Goal: Information Seeking & Learning: Learn about a topic

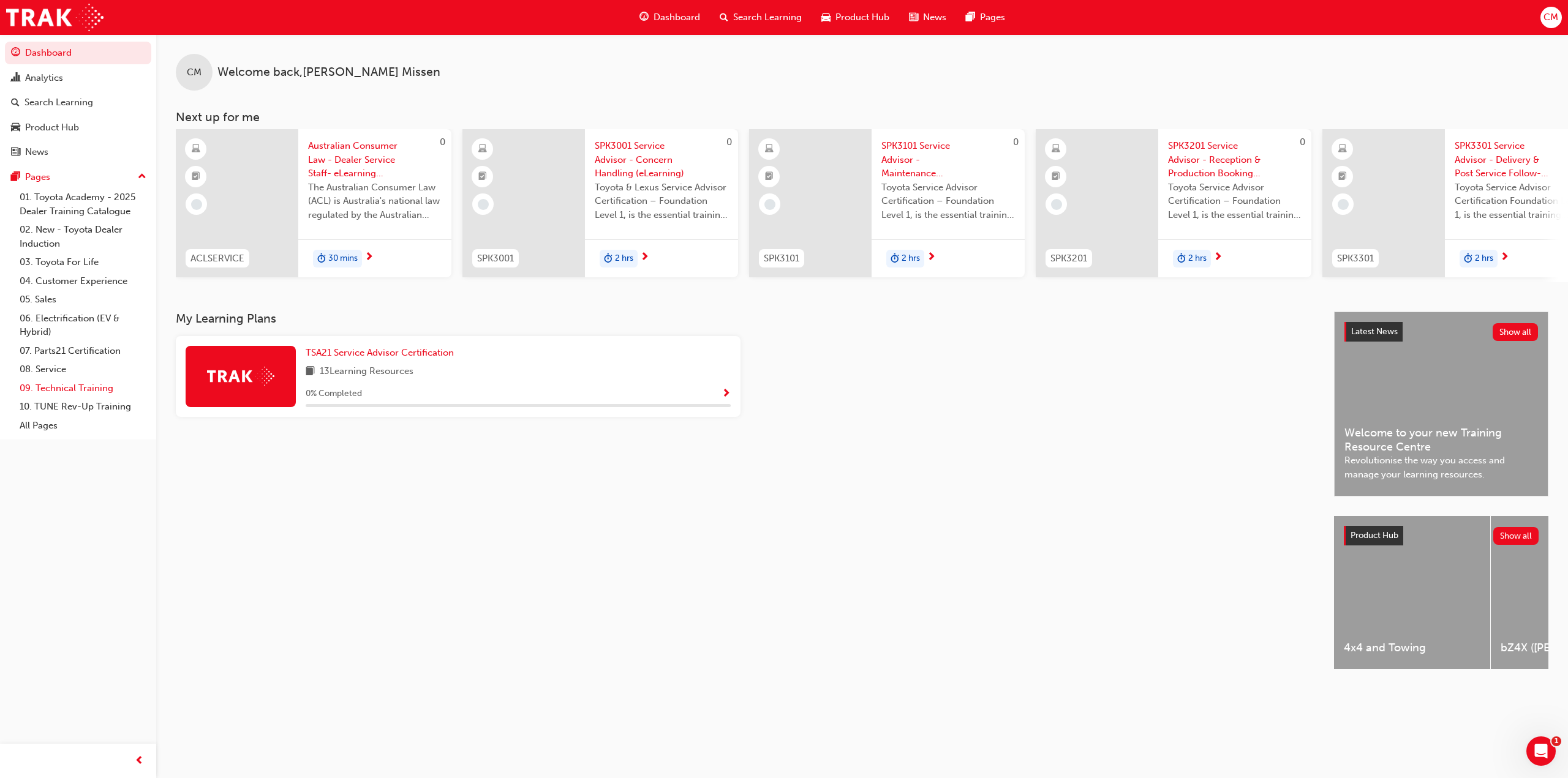
click at [45, 386] on link "09. Technical Training" at bounding box center [83, 389] width 137 height 19
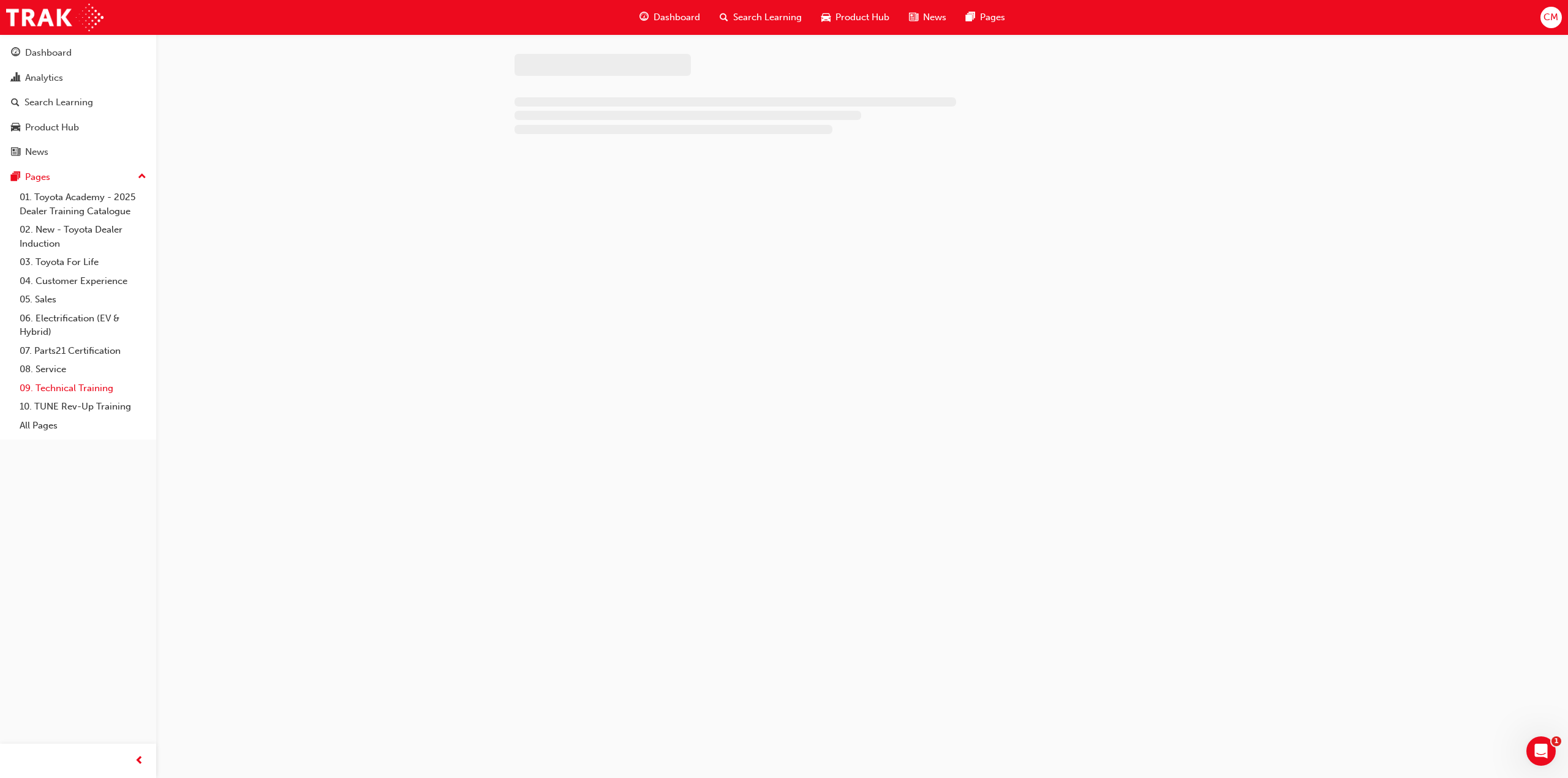
click at [46, 384] on link "09. Technical Training" at bounding box center [83, 389] width 137 height 19
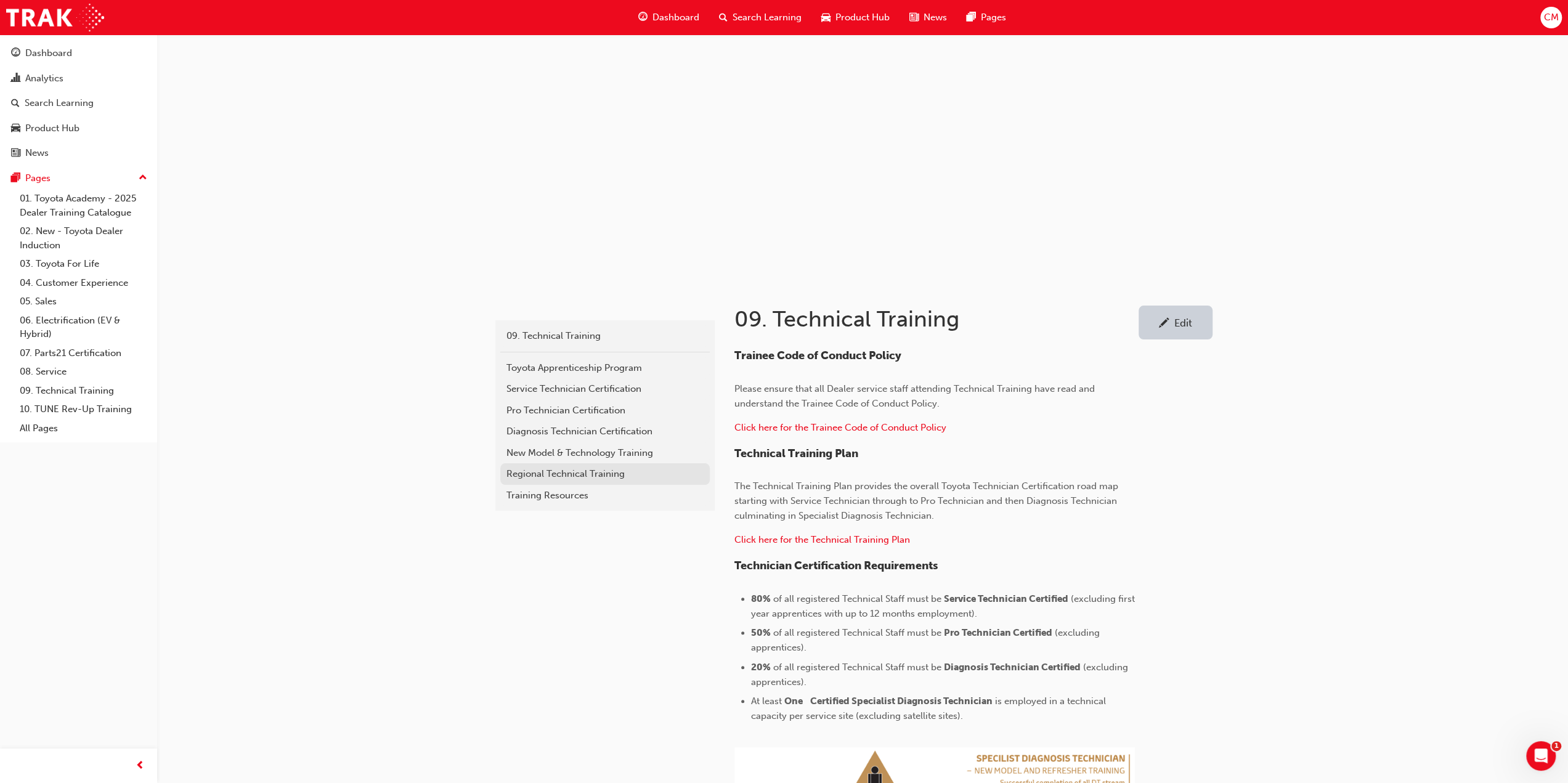
click at [534, 469] on div "Regional Technical Training" at bounding box center [604, 473] width 197 height 15
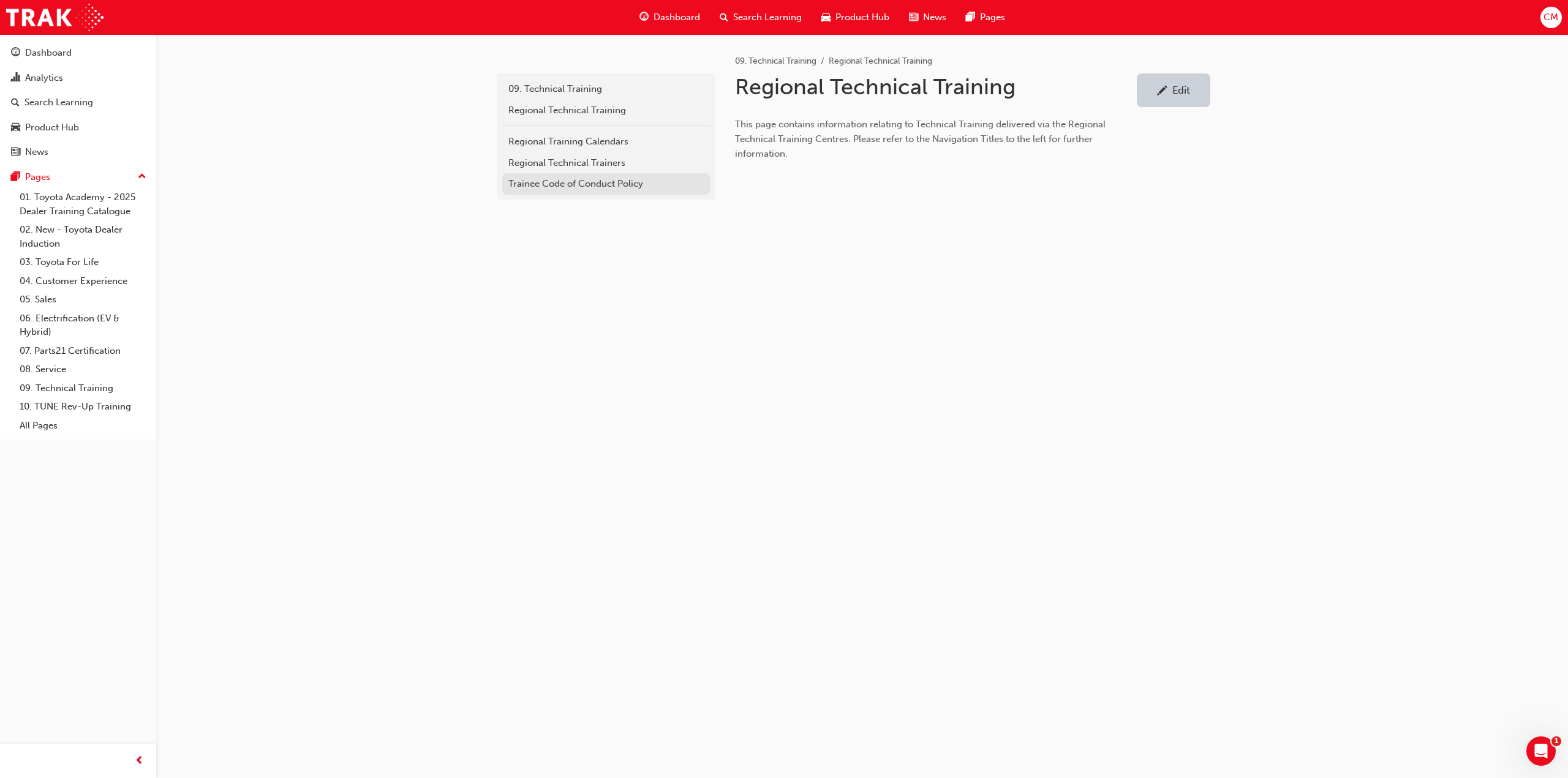
click at [530, 183] on div "Trainee Code of Conduct Policy" at bounding box center [606, 184] width 196 height 14
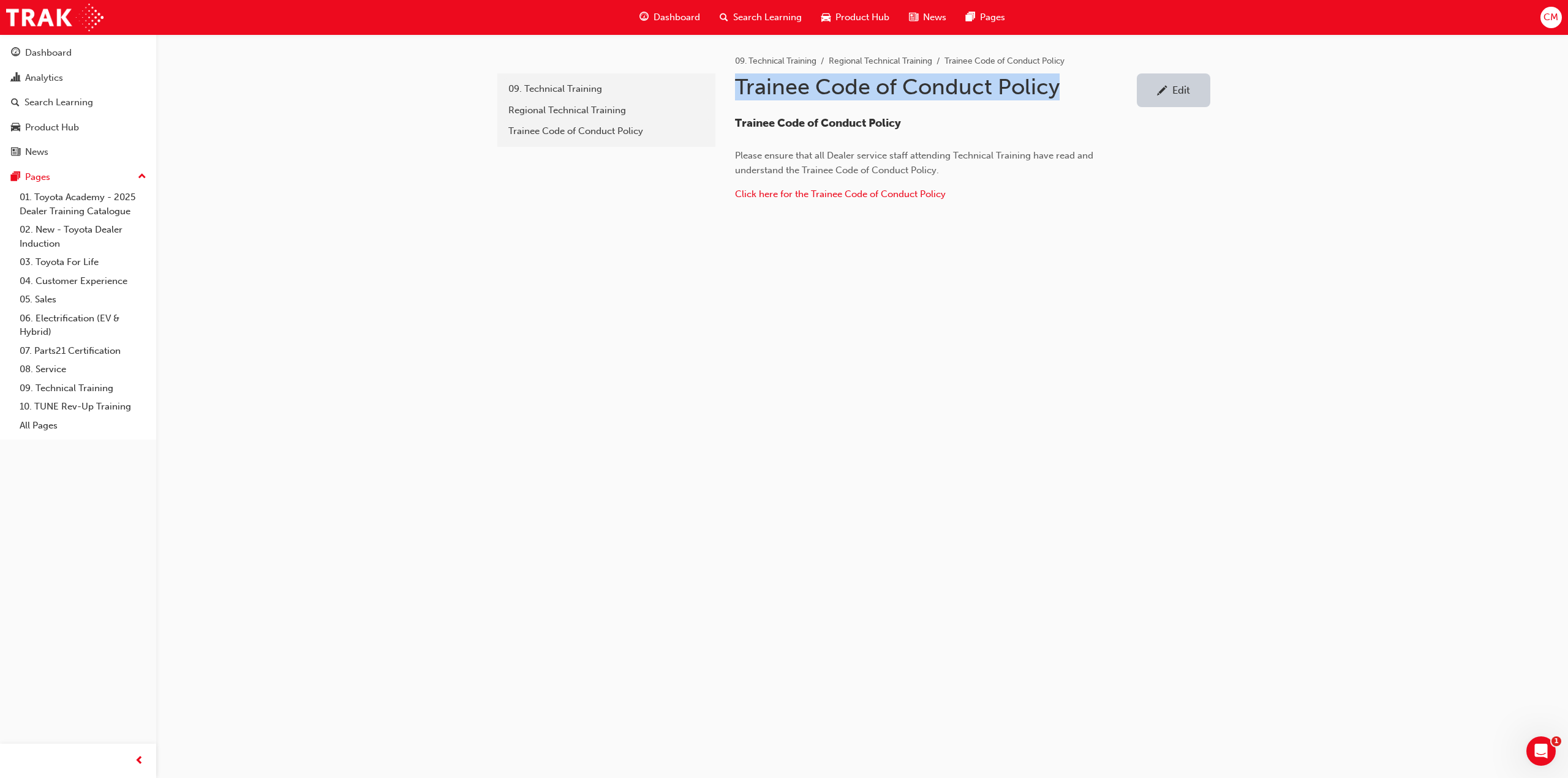
drag, startPoint x: 739, startPoint y: 85, endPoint x: 1054, endPoint y: 96, distance: 315.2
click at [1054, 96] on h1 "Trainee Code of Conduct Policy" at bounding box center [935, 87] width 402 height 27
copy h1 "Trainee Code of Conduct Policy"
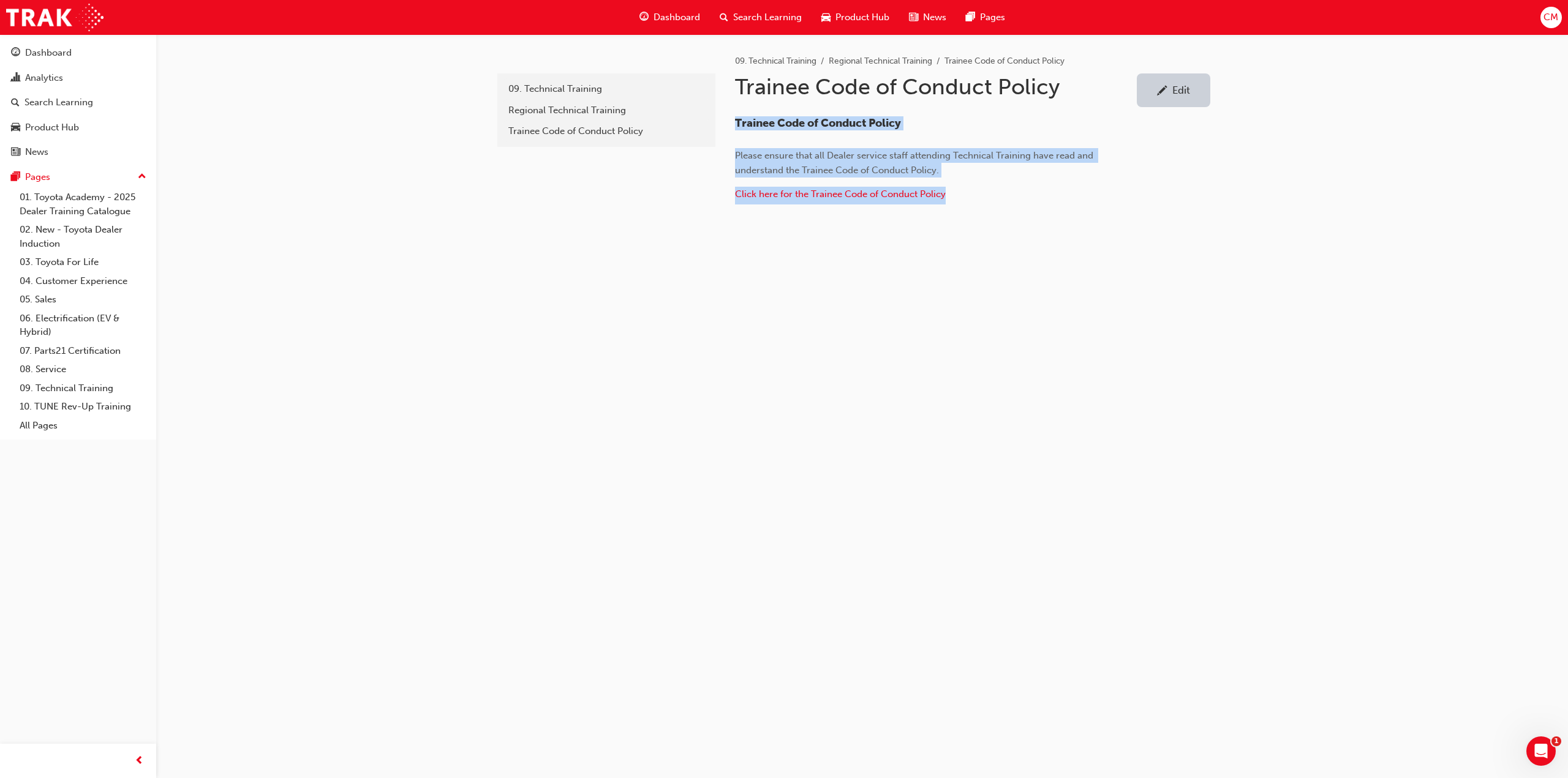
drag, startPoint x: 737, startPoint y: 121, endPoint x: 959, endPoint y: 189, distance: 232.2
click at [959, 189] on div "Trainee Code of Conduct Policy Please ensure that all Dealer service staff atte…" at bounding box center [933, 160] width 398 height 88
copy div "Trainee Code of Conduct Policy Please ensure that all Dealer service staff atte…"
click at [558, 85] on div "09. Technical Training" at bounding box center [606, 89] width 196 height 14
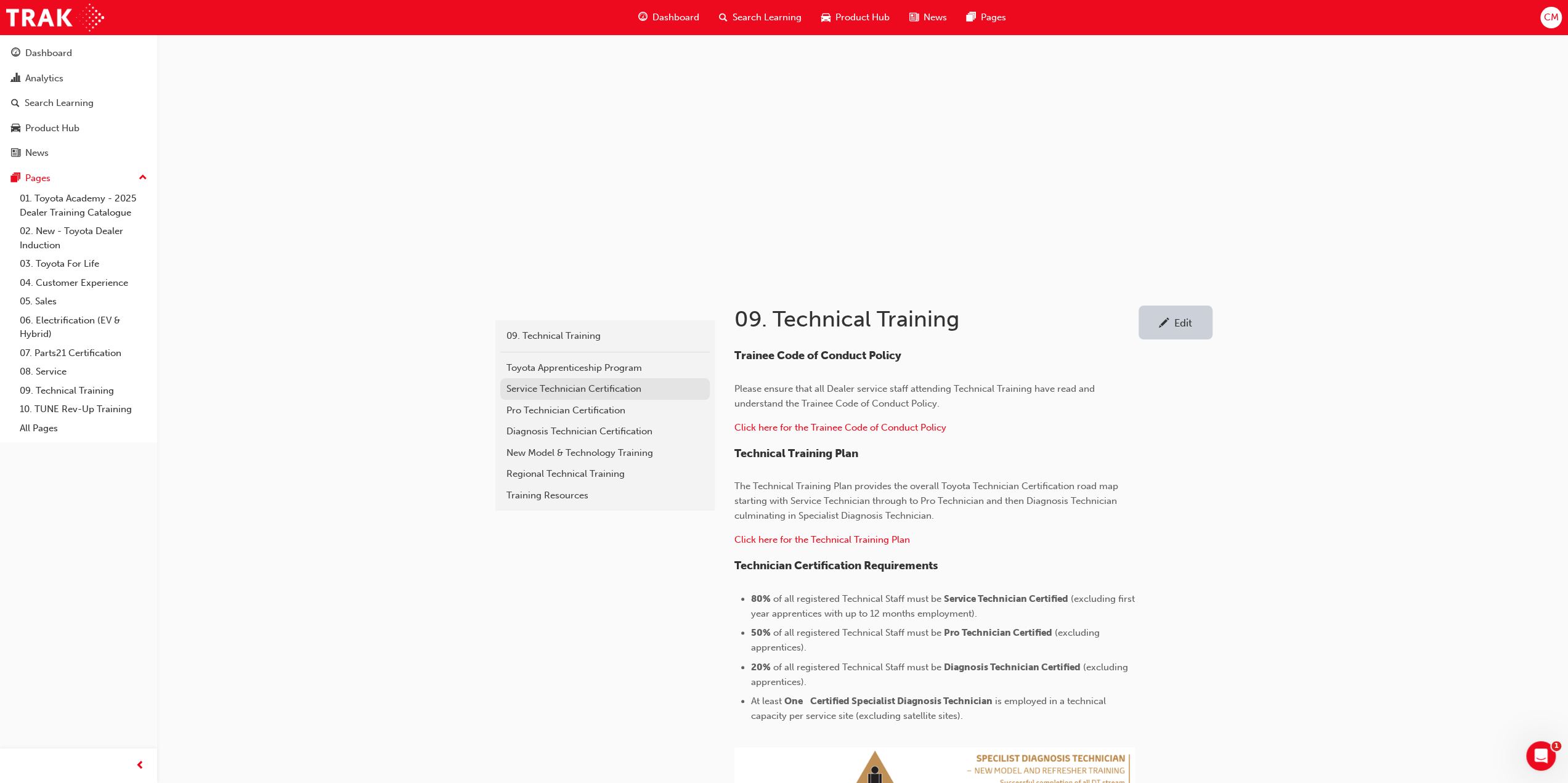
click at [521, 389] on div "Service Technician Certification" at bounding box center [604, 389] width 197 height 15
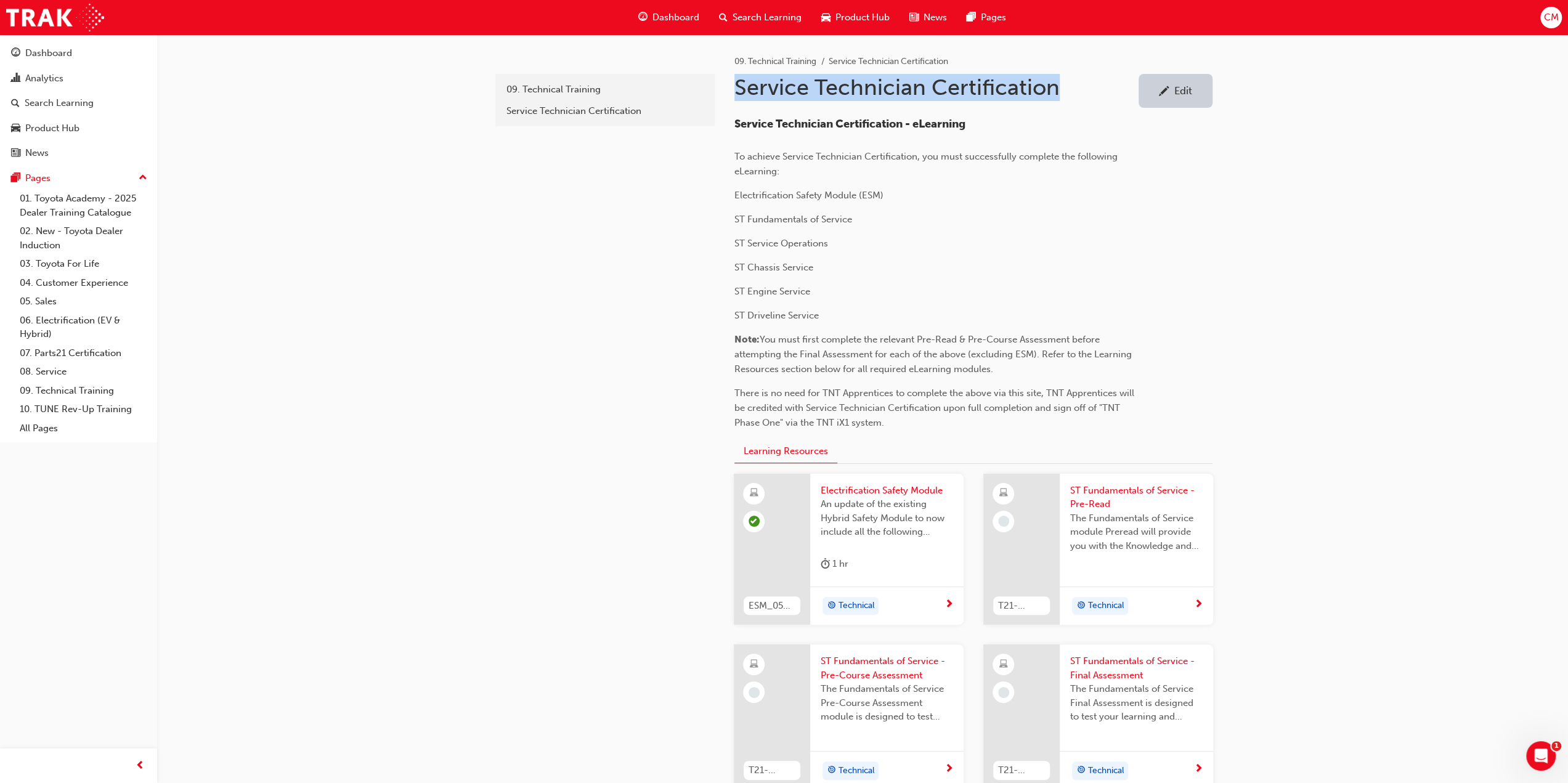
drag, startPoint x: 735, startPoint y: 86, endPoint x: 1053, endPoint y: 88, distance: 318.0
click at [1053, 88] on h1 "Service Technician Certification" at bounding box center [936, 87] width 405 height 27
copy h1 "Service Technician Certification"
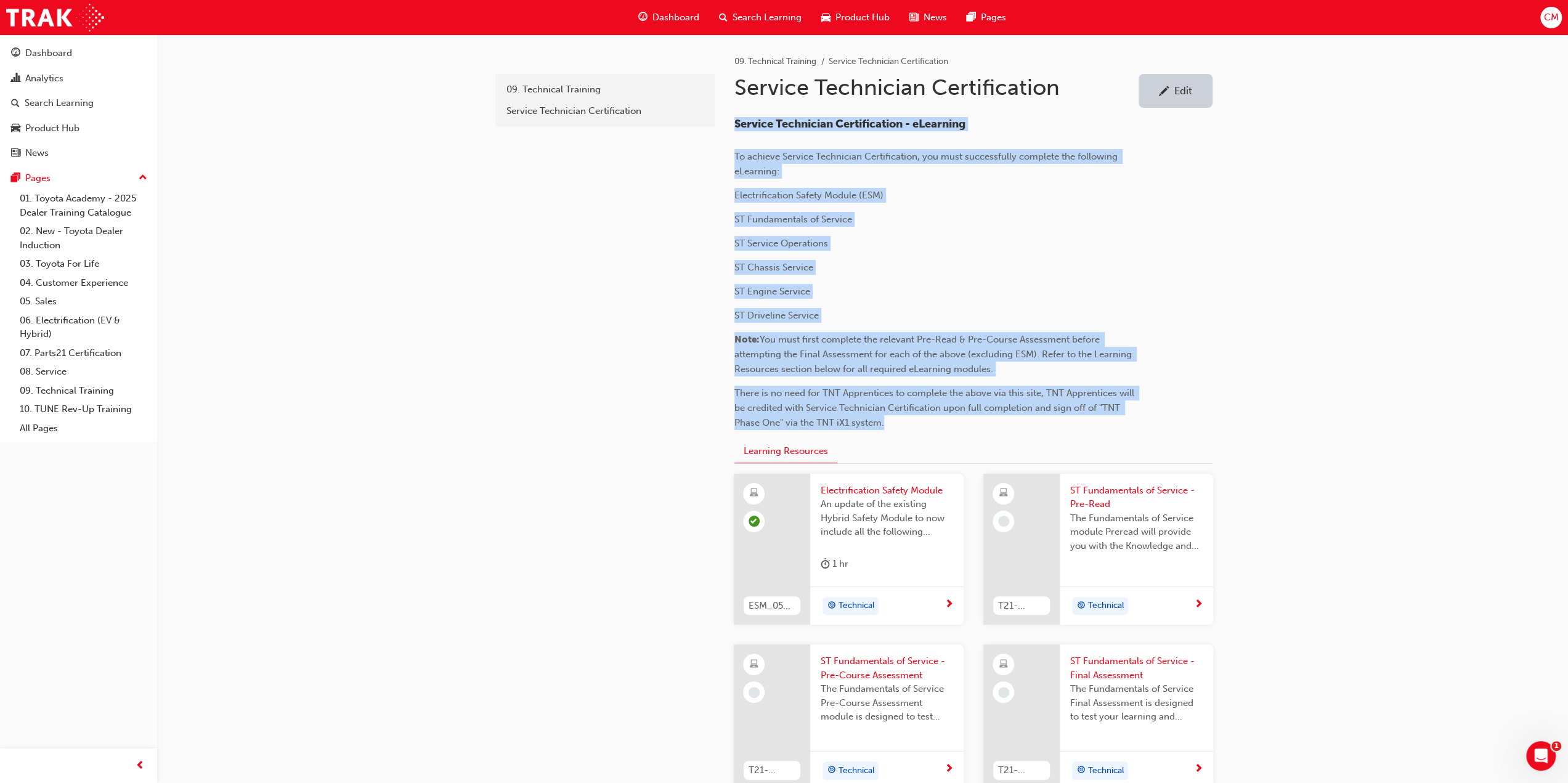
drag, startPoint x: 736, startPoint y: 124, endPoint x: 1042, endPoint y: 428, distance: 431.3
click at [1042, 428] on div "Service Technician Certification - eLearning To achieve Service Technician Cert…" at bounding box center [934, 274] width 401 height 313
copy div "Service Technician Certification - eLearning To achieve Service Technician Cert…"
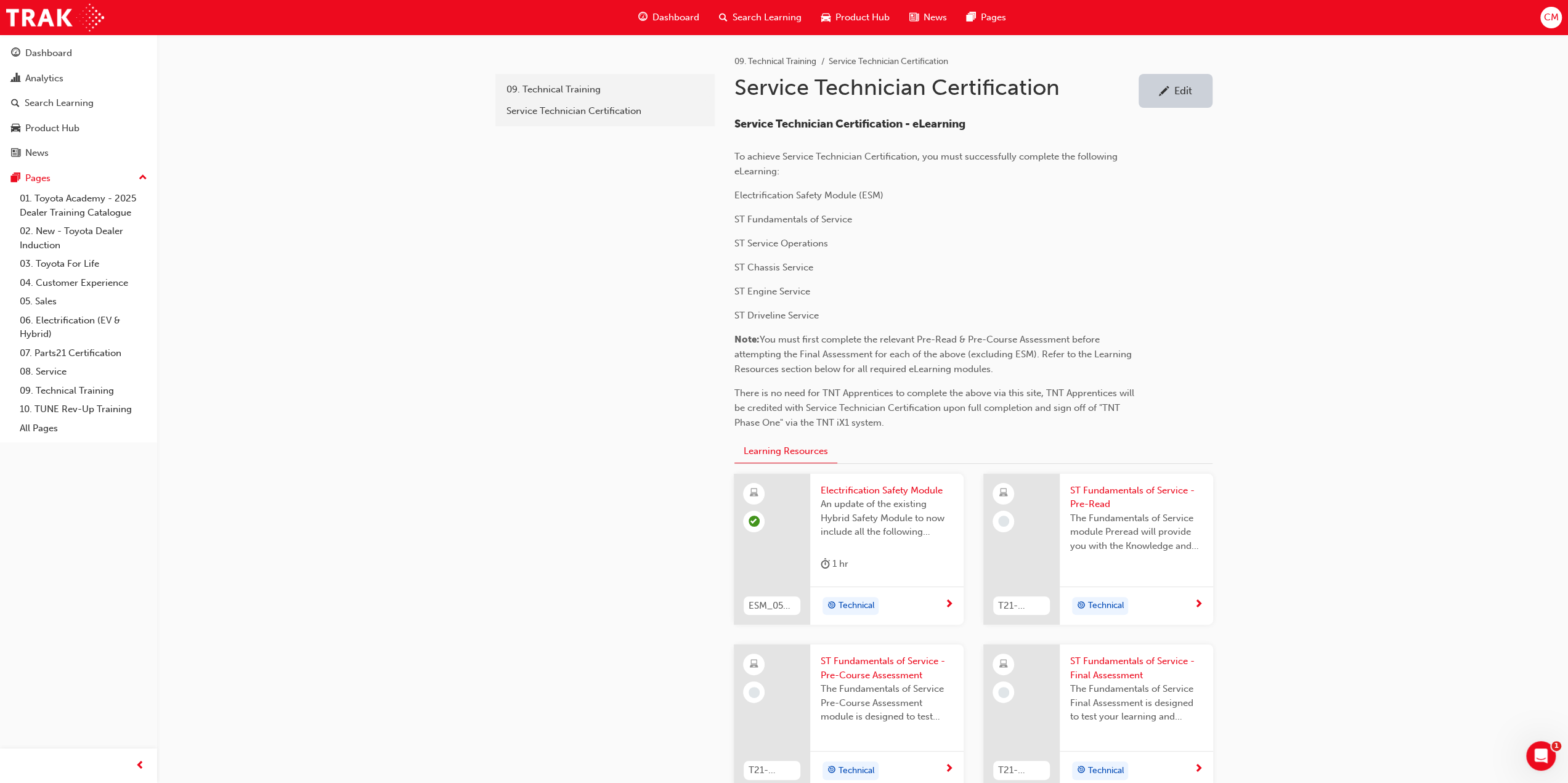
click at [542, 89] on div "09. Technical Training" at bounding box center [604, 89] width 197 height 15
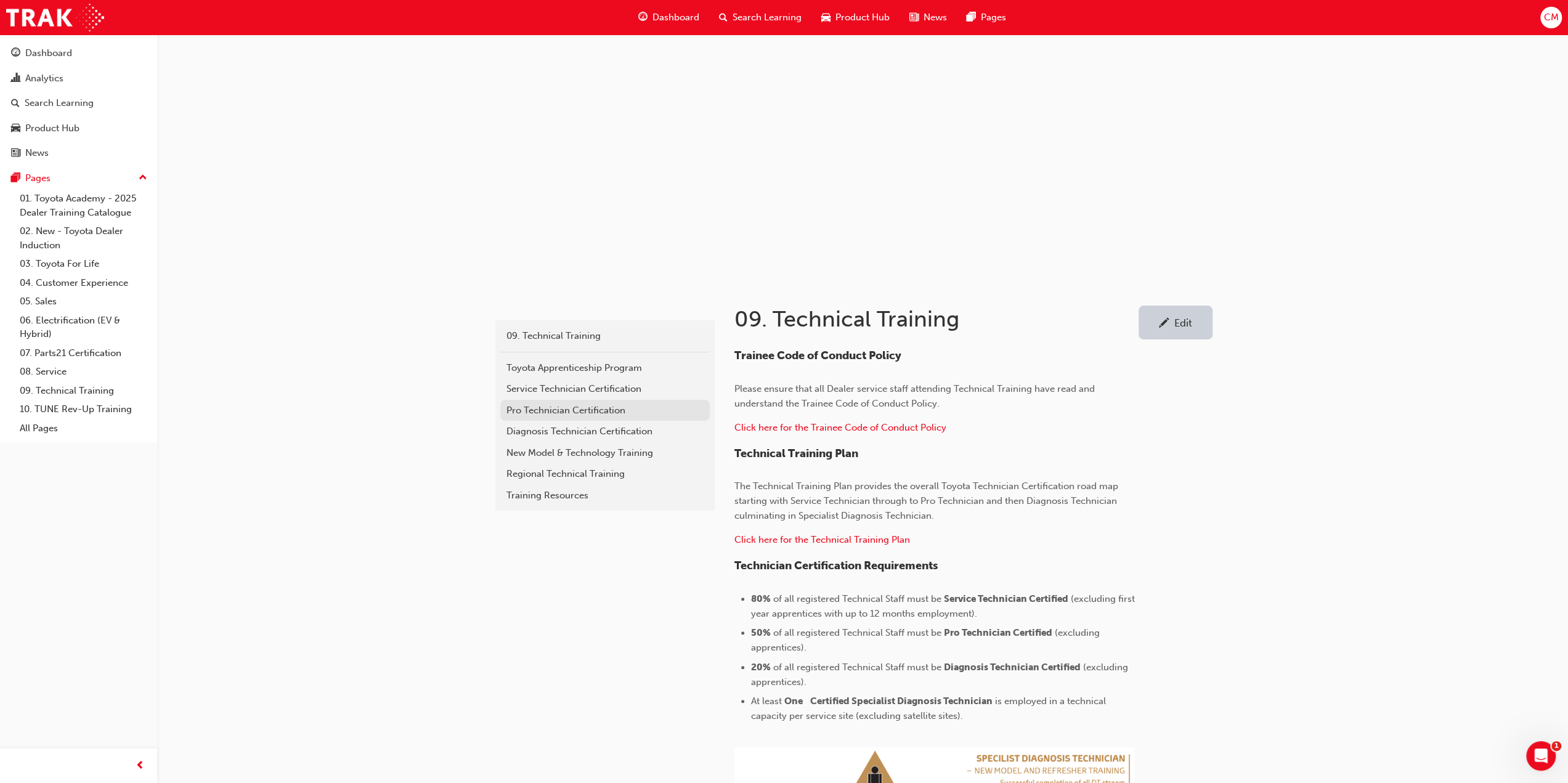
click at [553, 409] on div "Pro Technician Certification" at bounding box center [604, 410] width 197 height 15
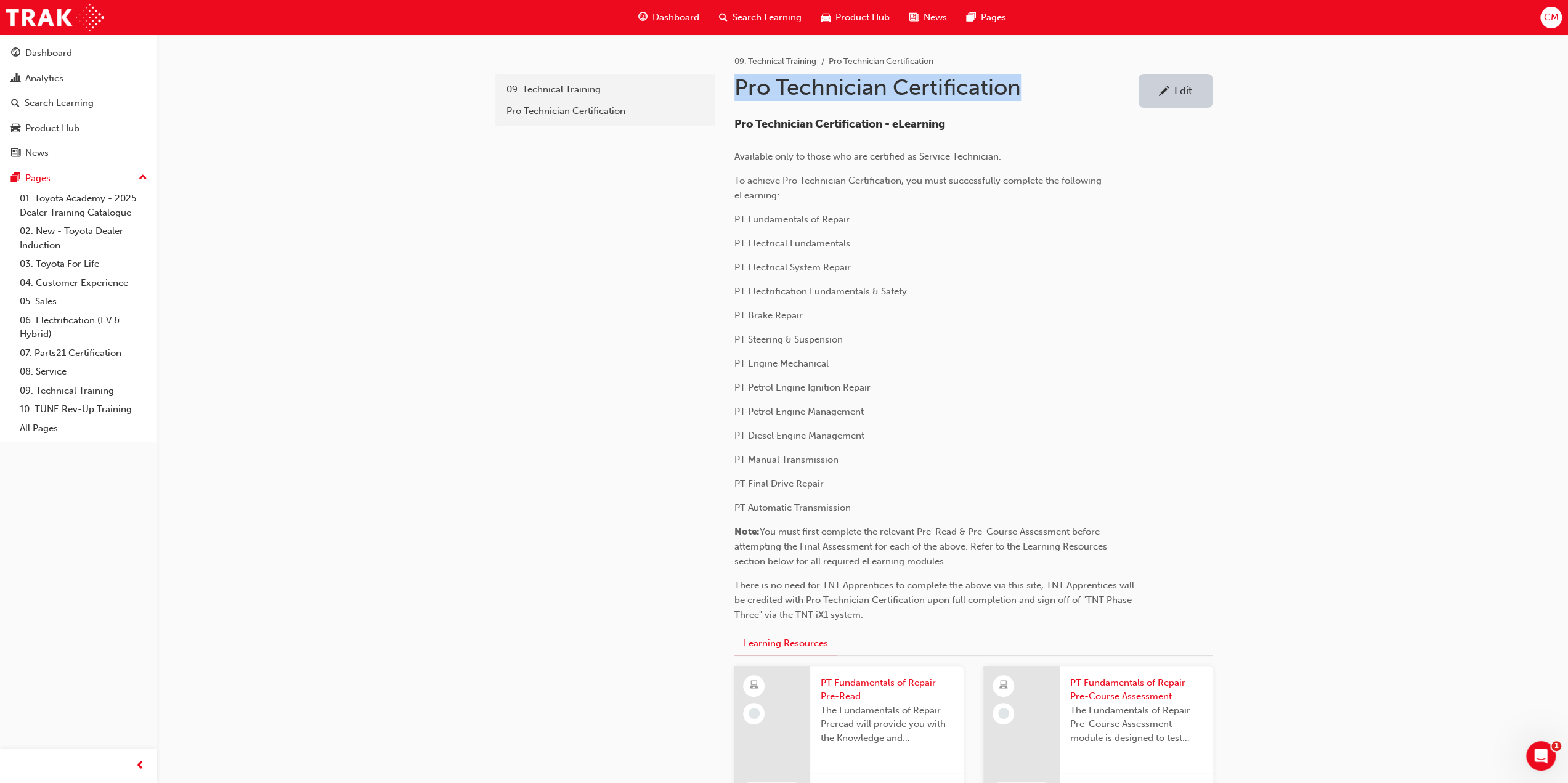
drag, startPoint x: 736, startPoint y: 82, endPoint x: 1014, endPoint y: 90, distance: 278.1
click at [1014, 90] on h1 "Pro Technician Certification" at bounding box center [936, 87] width 405 height 27
copy h1 "Pro Technician Certification"
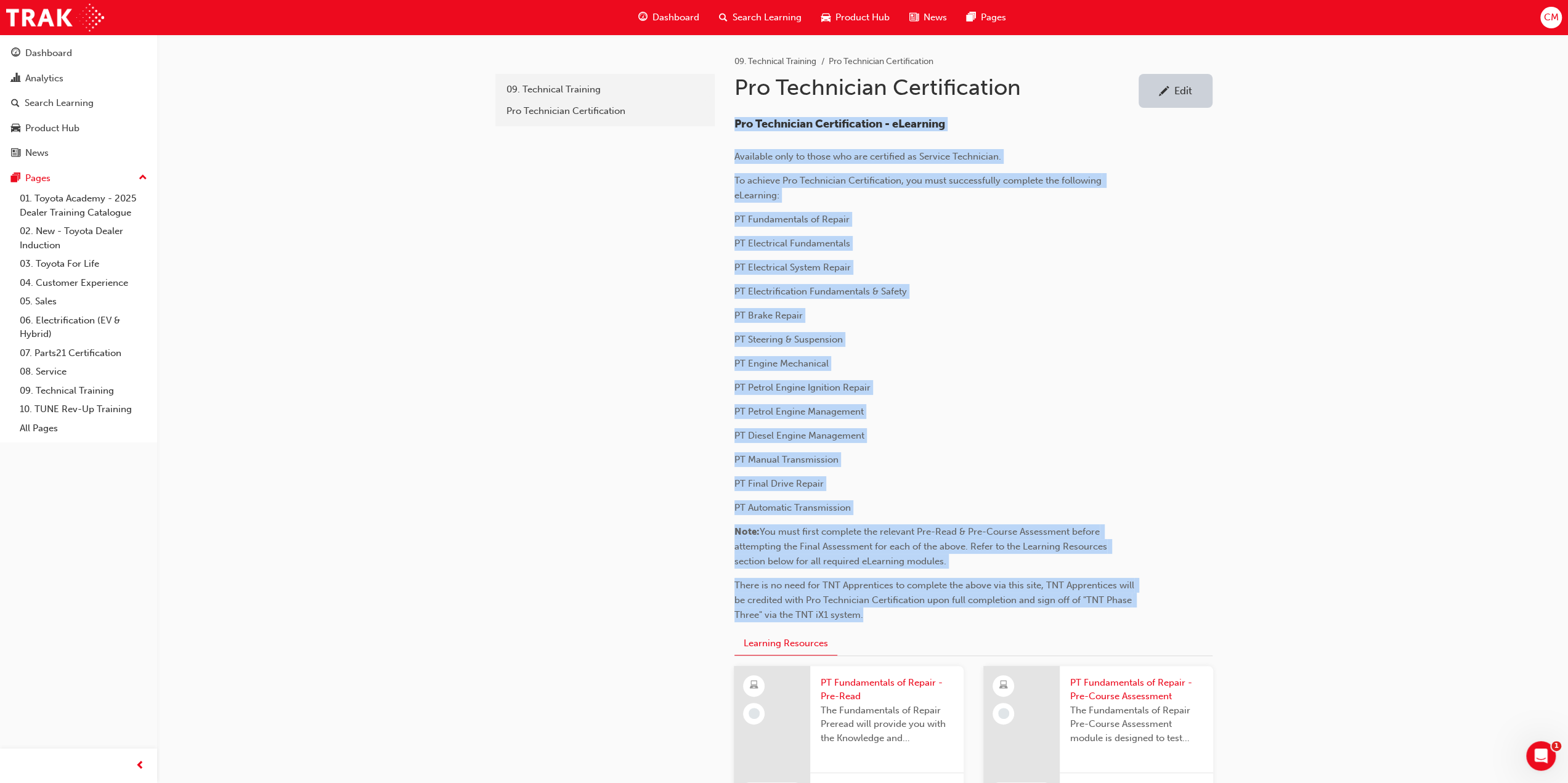
drag, startPoint x: 735, startPoint y: 122, endPoint x: 1014, endPoint y: 610, distance: 562.1
click at [1014, 610] on div "Pro Technician Certification - eLearning Available only to those who are certif…" at bounding box center [934, 370] width 401 height 506
copy div "Pro Technician Certification - eLearning Available only to those who are certif…"
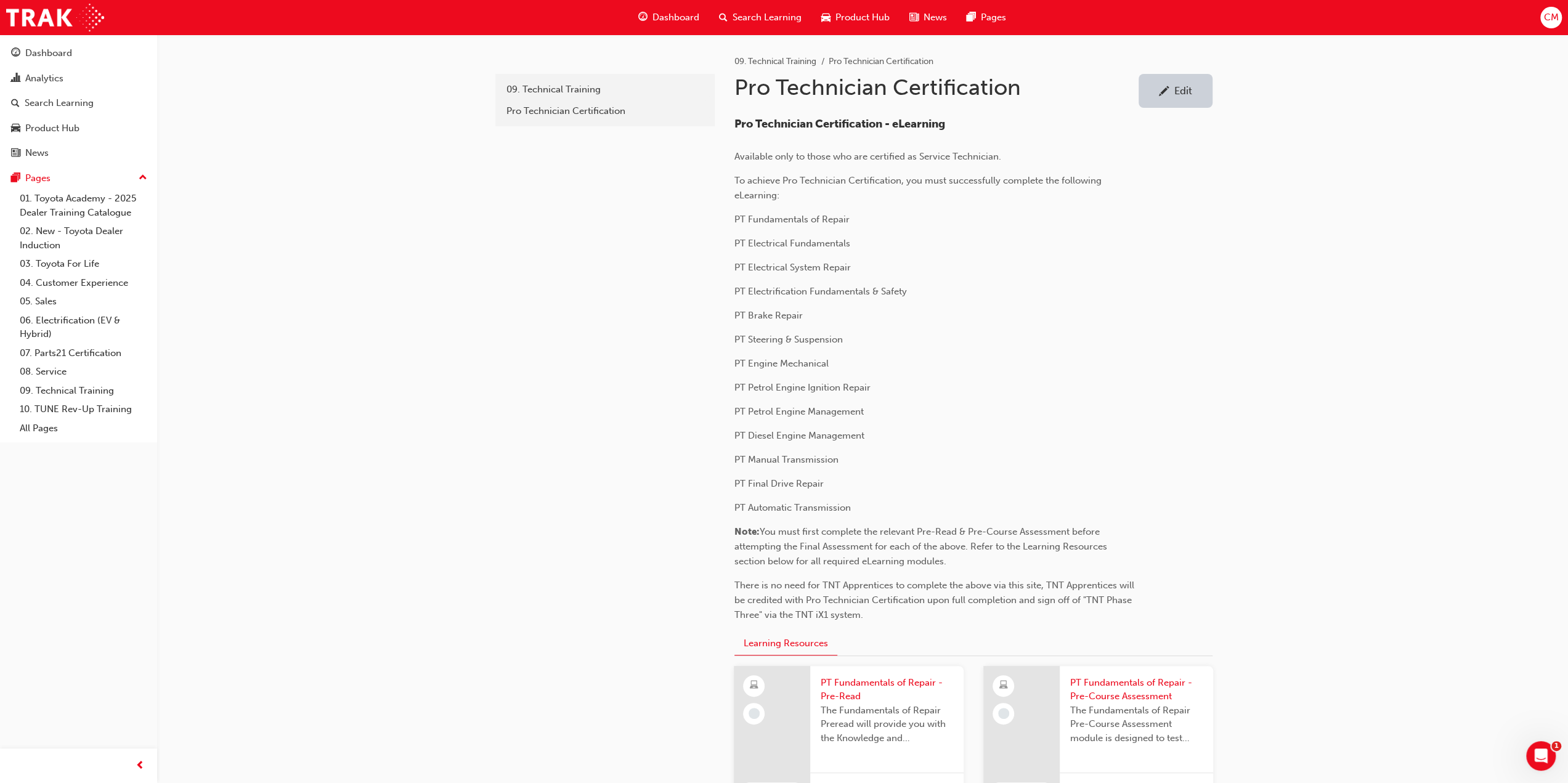
click at [545, 88] on div "09. Technical Training" at bounding box center [604, 89] width 197 height 15
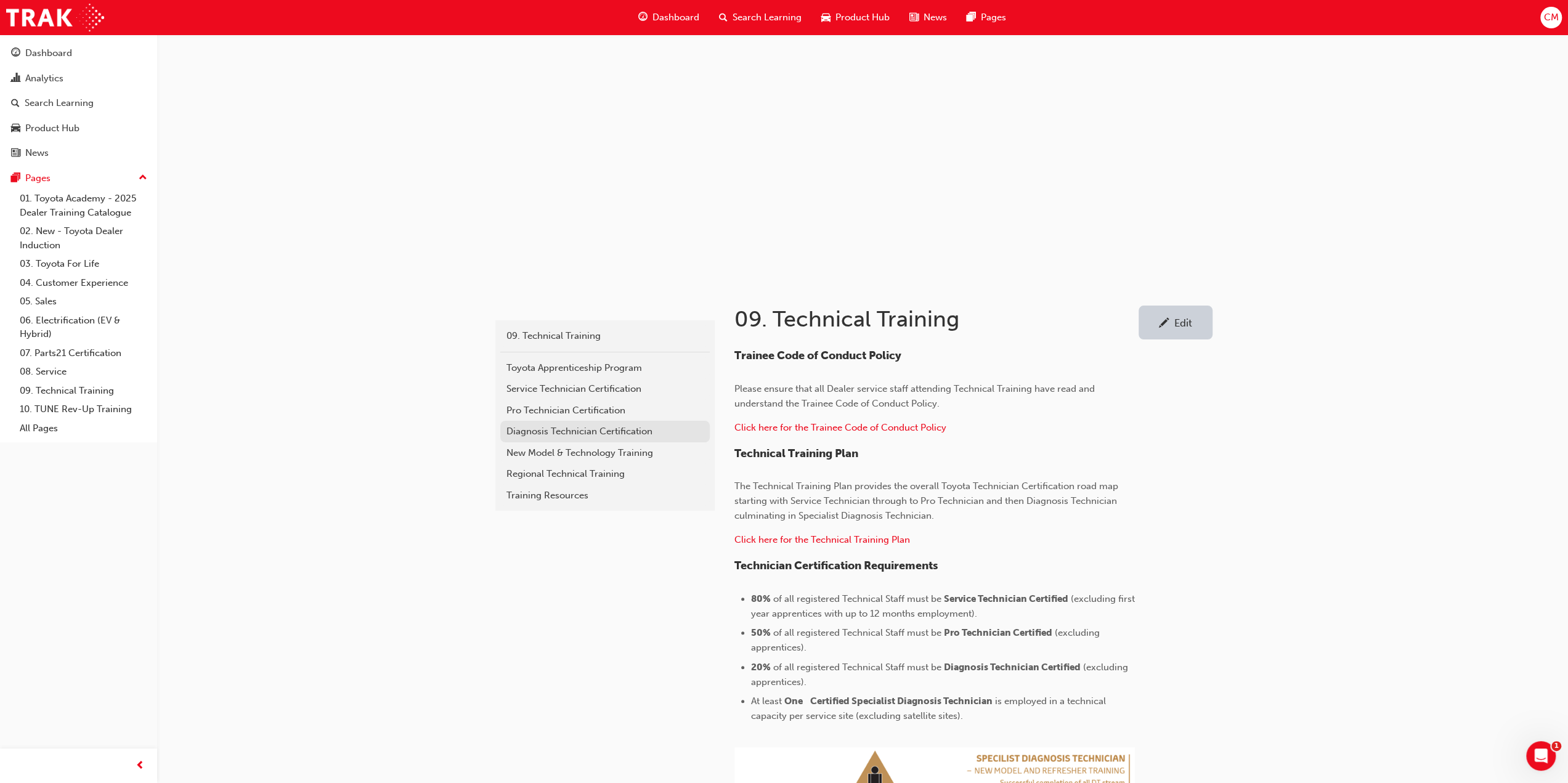
click at [522, 430] on div "Diagnosis Technician Certification" at bounding box center [604, 432] width 197 height 15
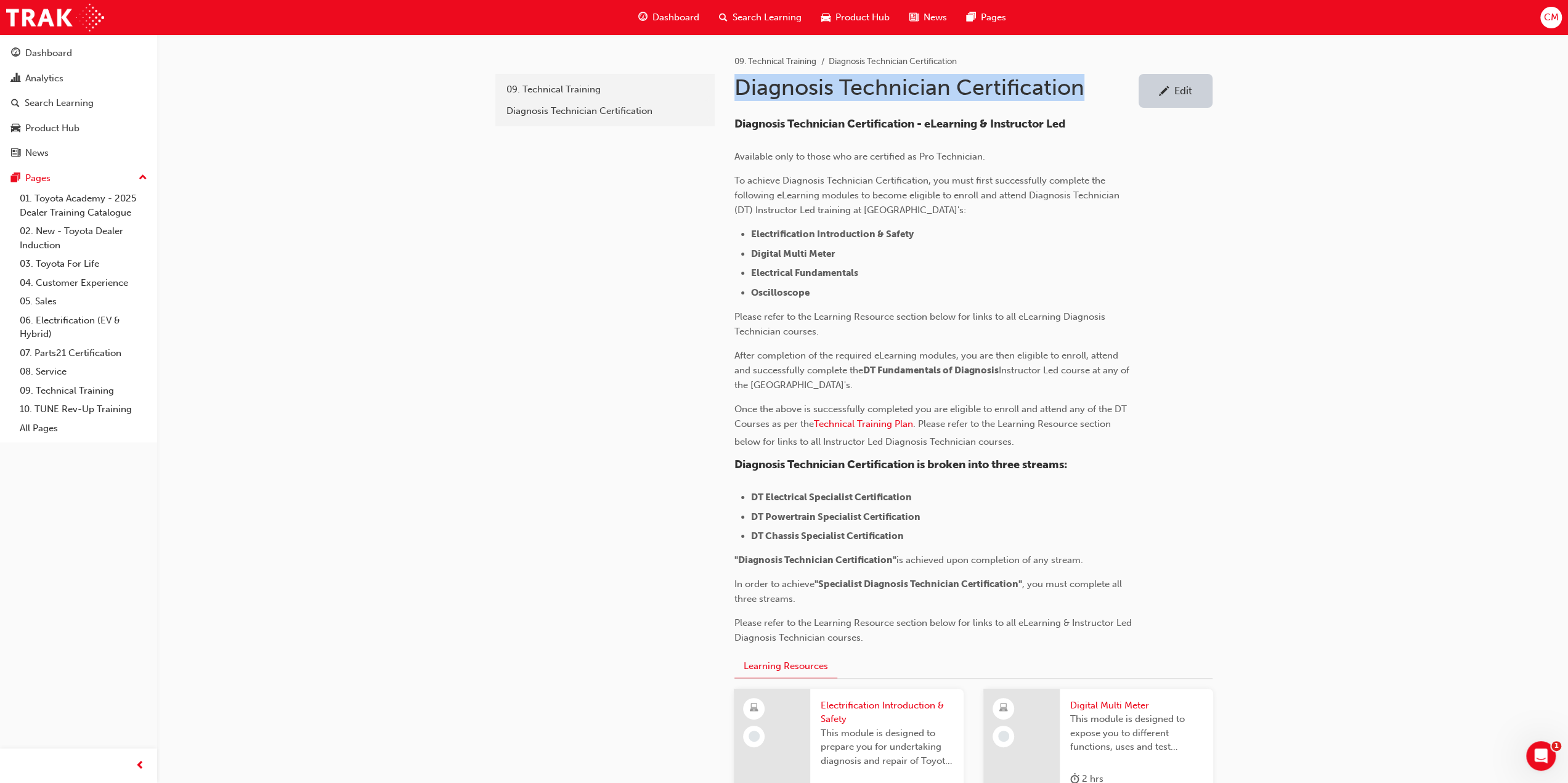
drag, startPoint x: 736, startPoint y: 87, endPoint x: 1080, endPoint y: 84, distance: 344.0
click at [1080, 84] on h1 "Diagnosis Technician Certification" at bounding box center [936, 87] width 405 height 27
copy h1 "Diagnosis Technician Certification"
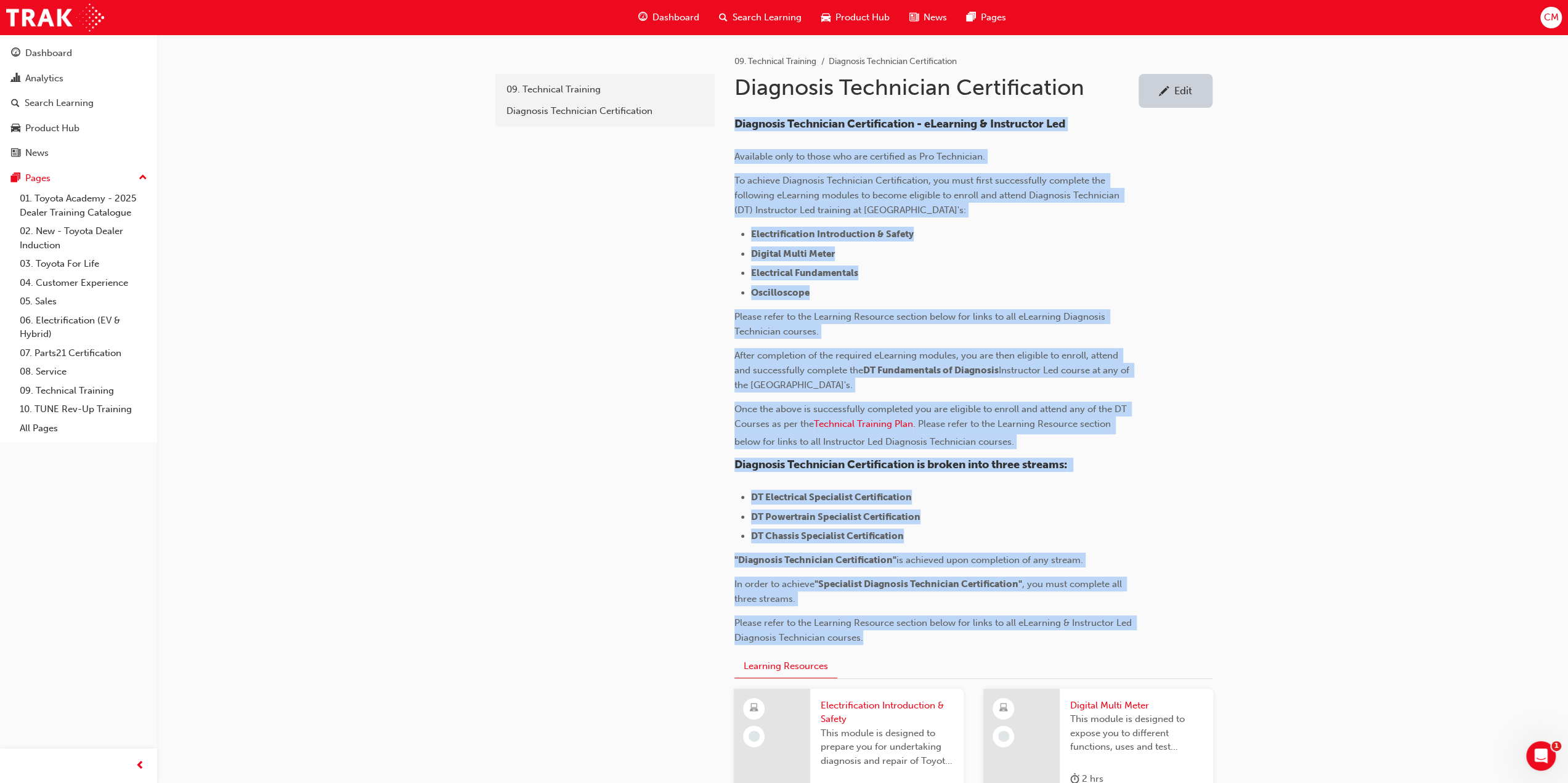
drag, startPoint x: 735, startPoint y: 125, endPoint x: 944, endPoint y: 642, distance: 557.6
click at [944, 642] on div "Diagnosis Technician Certification - eLearning & Instructor Led Available only …" at bounding box center [934, 381] width 401 height 528
copy div "Loremipsu Dolorsitam Consecteturad - eLitseddo & Eiusmodtem Inc Utlaboree dolo …"
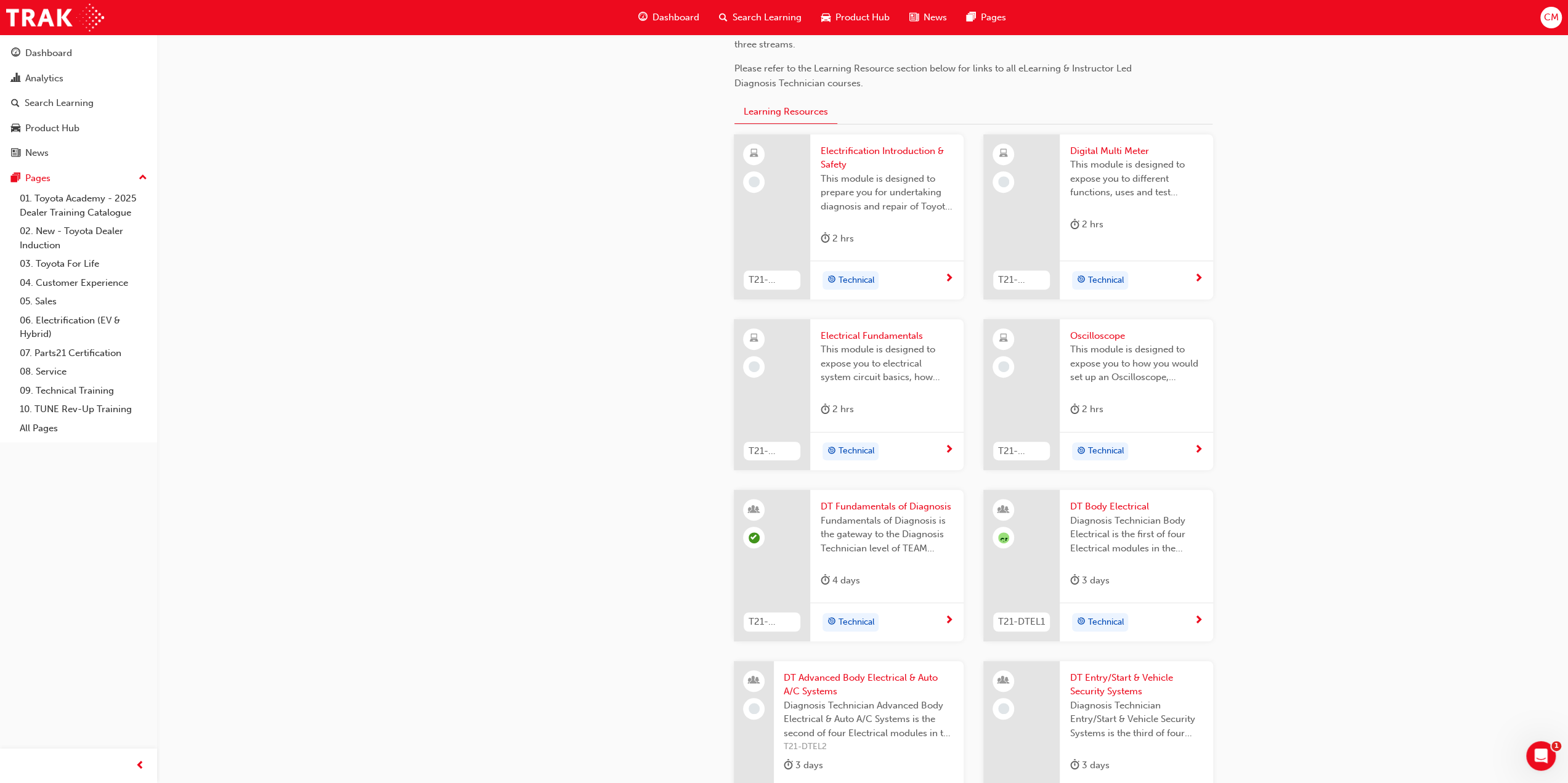
scroll to position [493, 0]
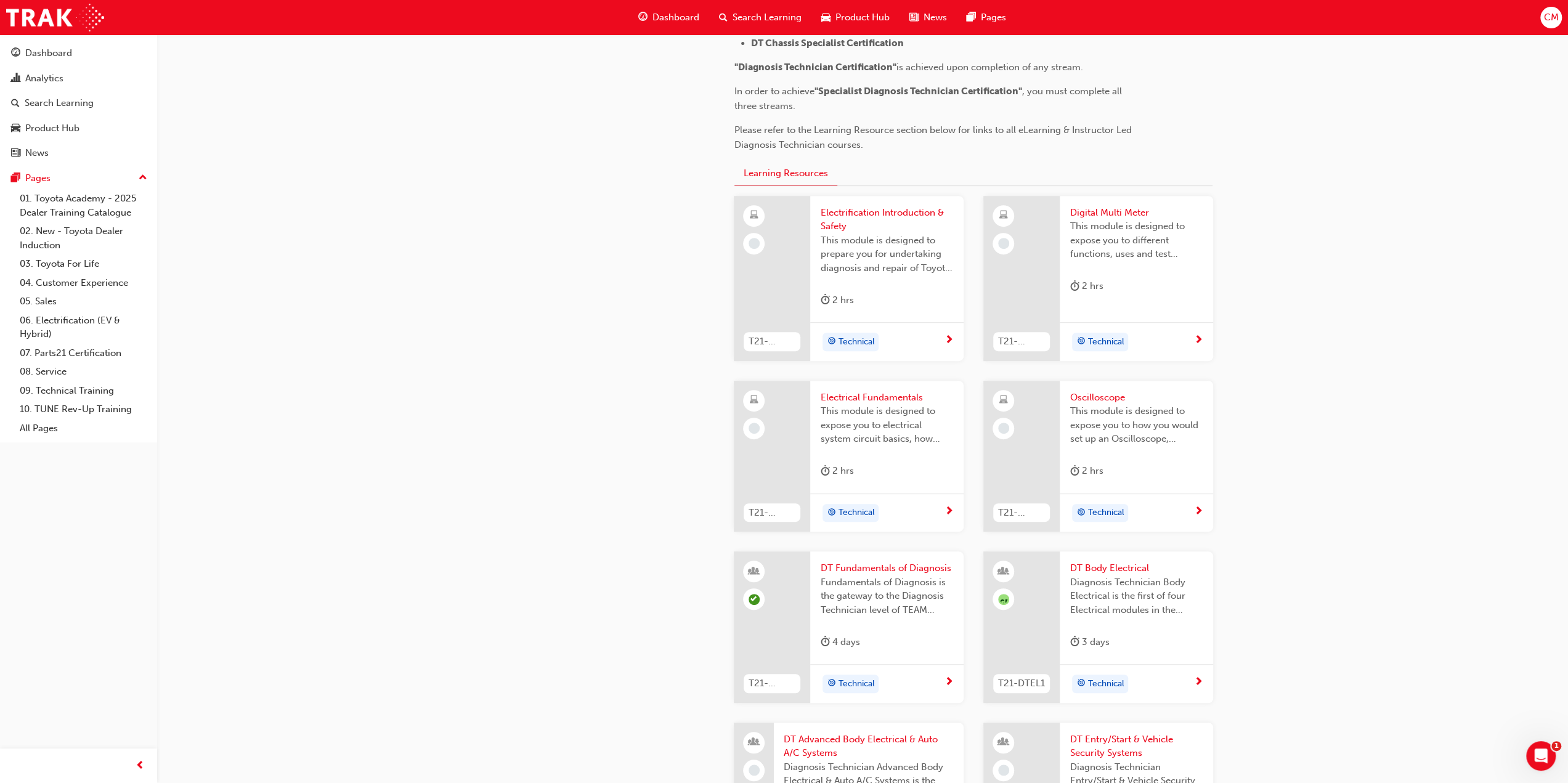
click at [865, 211] on span "Electrification Introduction & Safety" at bounding box center [887, 219] width 134 height 28
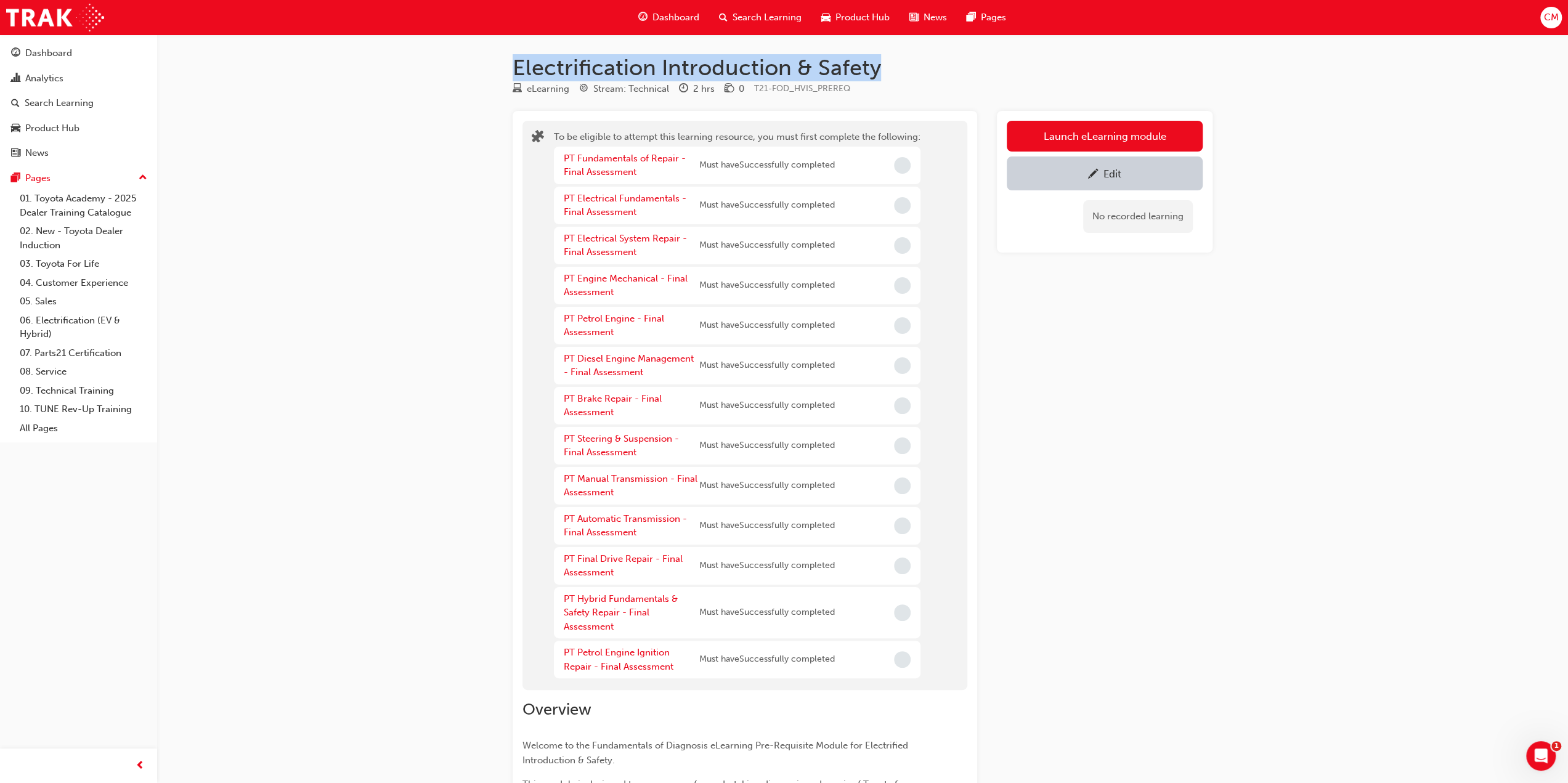
drag, startPoint x: 516, startPoint y: 62, endPoint x: 878, endPoint y: 74, distance: 362.2
click at [878, 74] on h1 "Electrification Introduction & Safety" at bounding box center [862, 68] width 700 height 27
copy h1 "Electrification Introduction & Safety"
click at [46, 389] on link "09. Technical Training" at bounding box center [83, 391] width 138 height 19
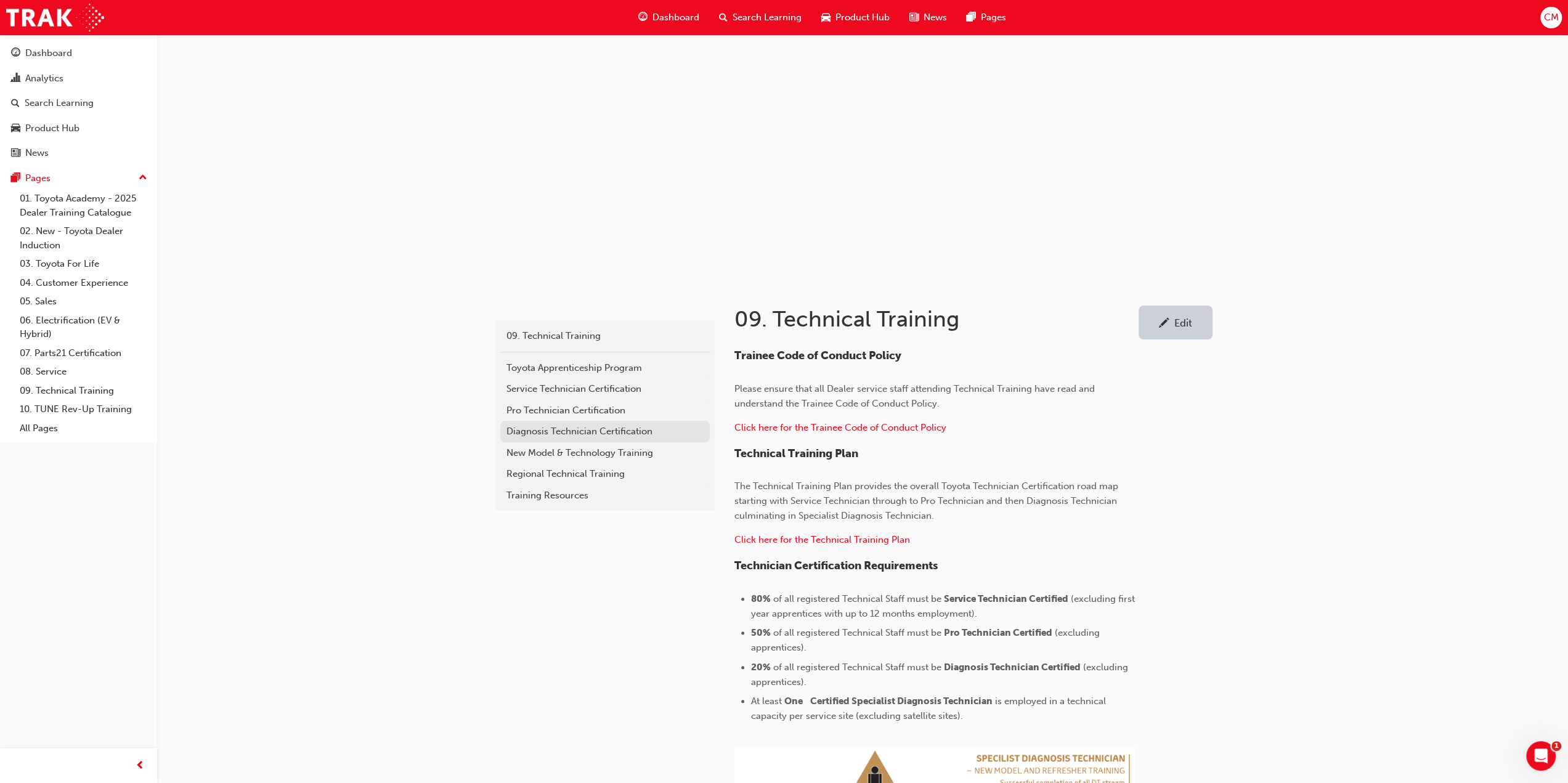
click at [524, 431] on div "Diagnosis Technician Certification" at bounding box center [604, 432] width 197 height 15
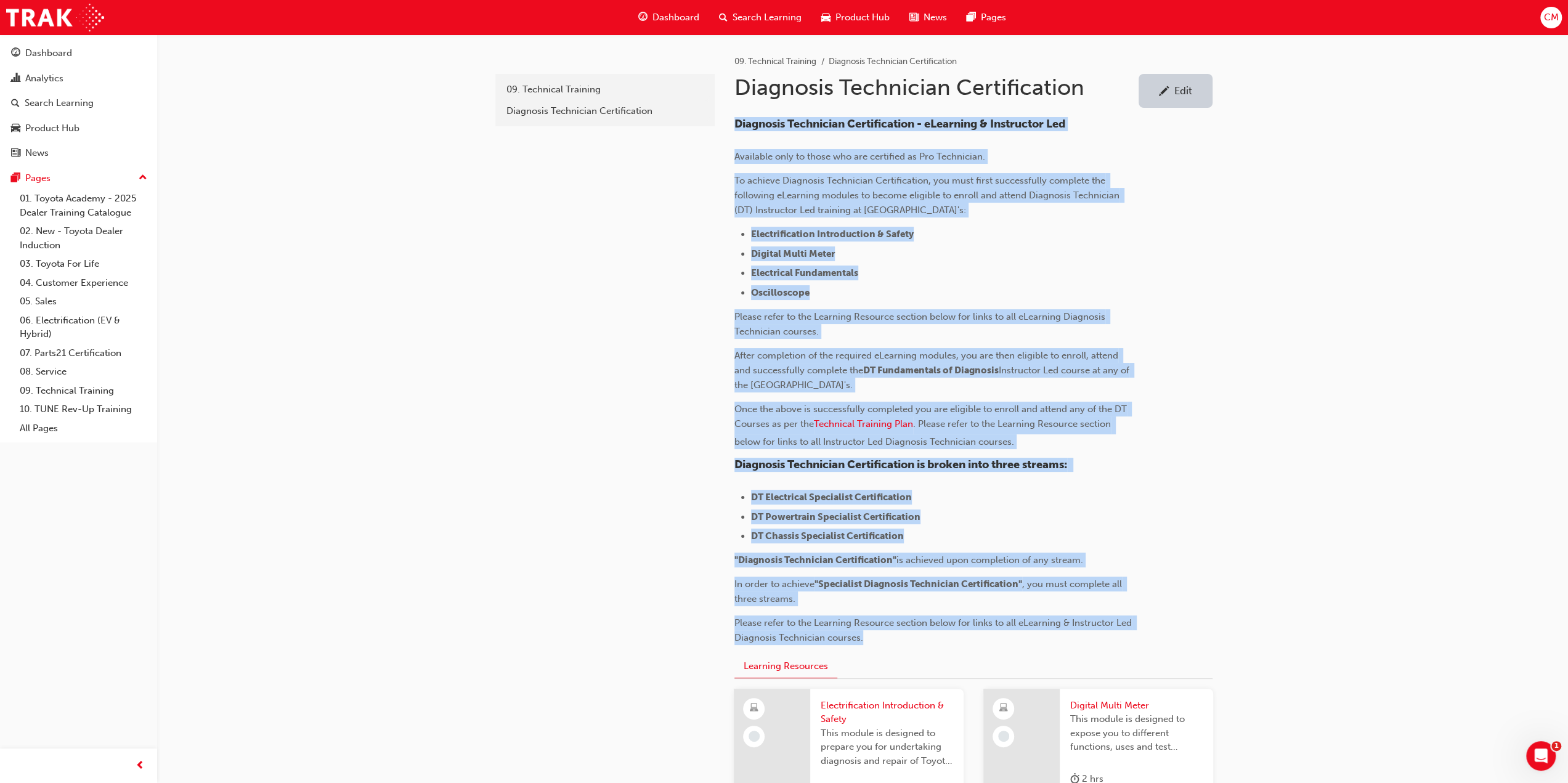
drag, startPoint x: 735, startPoint y: 122, endPoint x: 872, endPoint y: 637, distance: 532.9
click at [872, 637] on div "Diagnosis Technician Certification - eLearning & Instructor Led Available only …" at bounding box center [934, 381] width 401 height 528
copy div "Loremipsu Dolorsitam Consecteturad - eLitseddo & Eiusmodtem Inc Utlaboree dolo …"
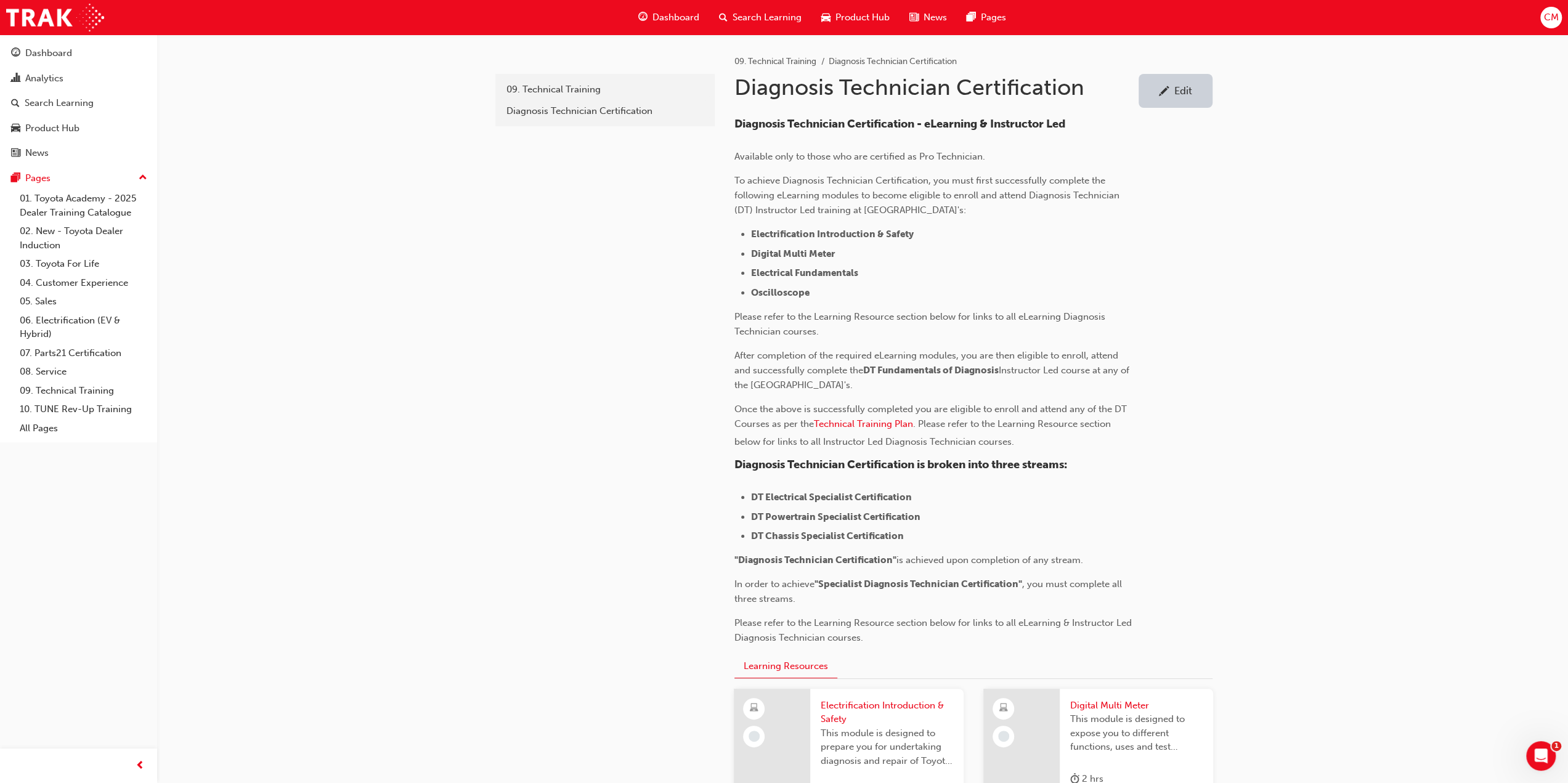
click at [761, 16] on span "Search Learning" at bounding box center [767, 17] width 69 height 15
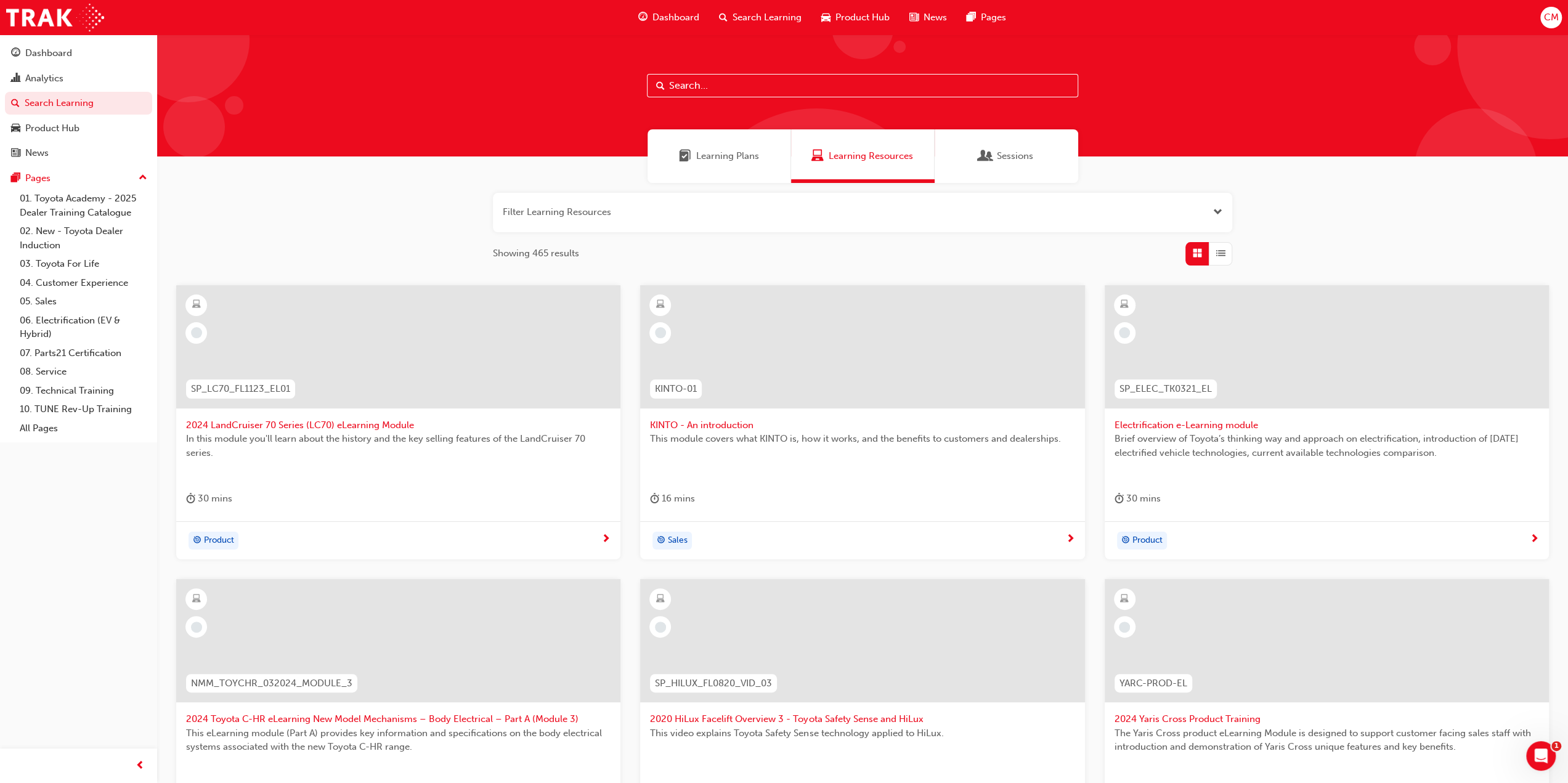
click at [1217, 212] on span "Open the filter" at bounding box center [1218, 212] width 10 height 15
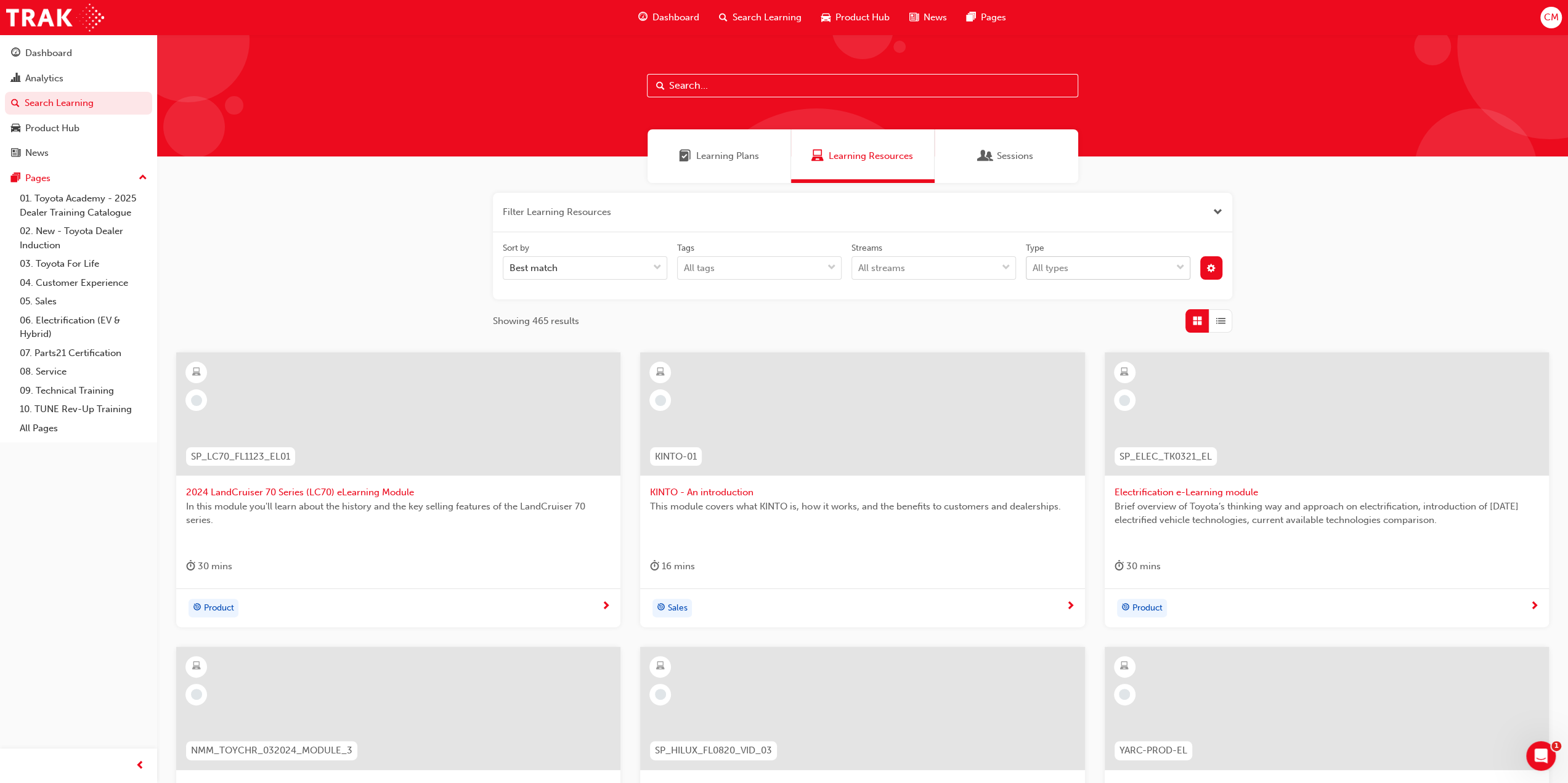
click at [1183, 268] on span "down-icon" at bounding box center [1180, 268] width 9 height 16
click at [1034, 268] on input "Type All types" at bounding box center [1032, 268] width 1 height 11
click at [1051, 303] on span "eLearning" at bounding box center [1055, 298] width 43 height 11
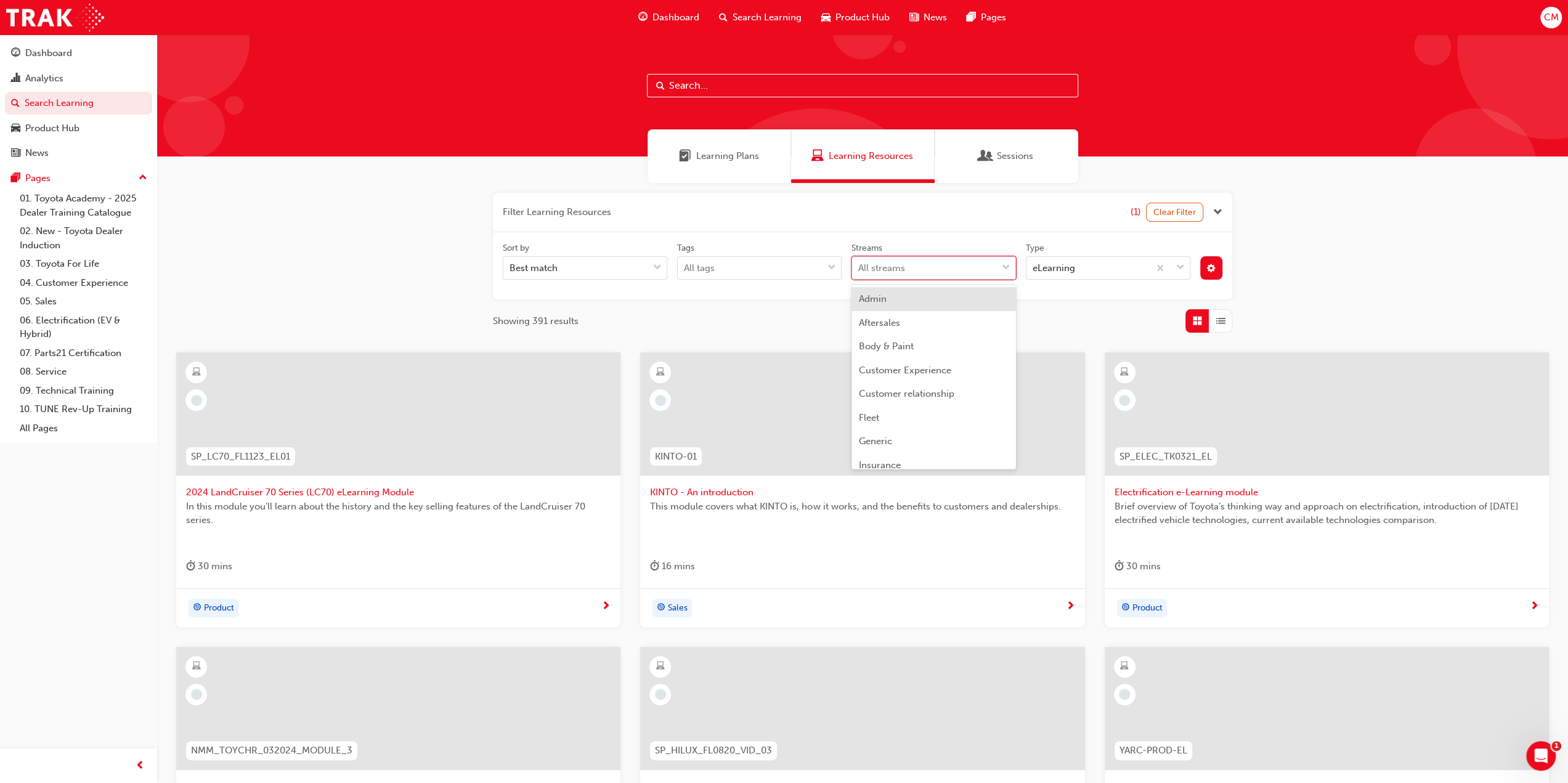
click at [1008, 265] on span "down-icon" at bounding box center [1006, 268] width 9 height 16
click at [860, 265] on input "Streams option Admin focused, 1 of 24. 24 results available. Use Up and Down to…" at bounding box center [859, 268] width 1 height 11
click at [884, 385] on span "Technical" at bounding box center [879, 383] width 41 height 11
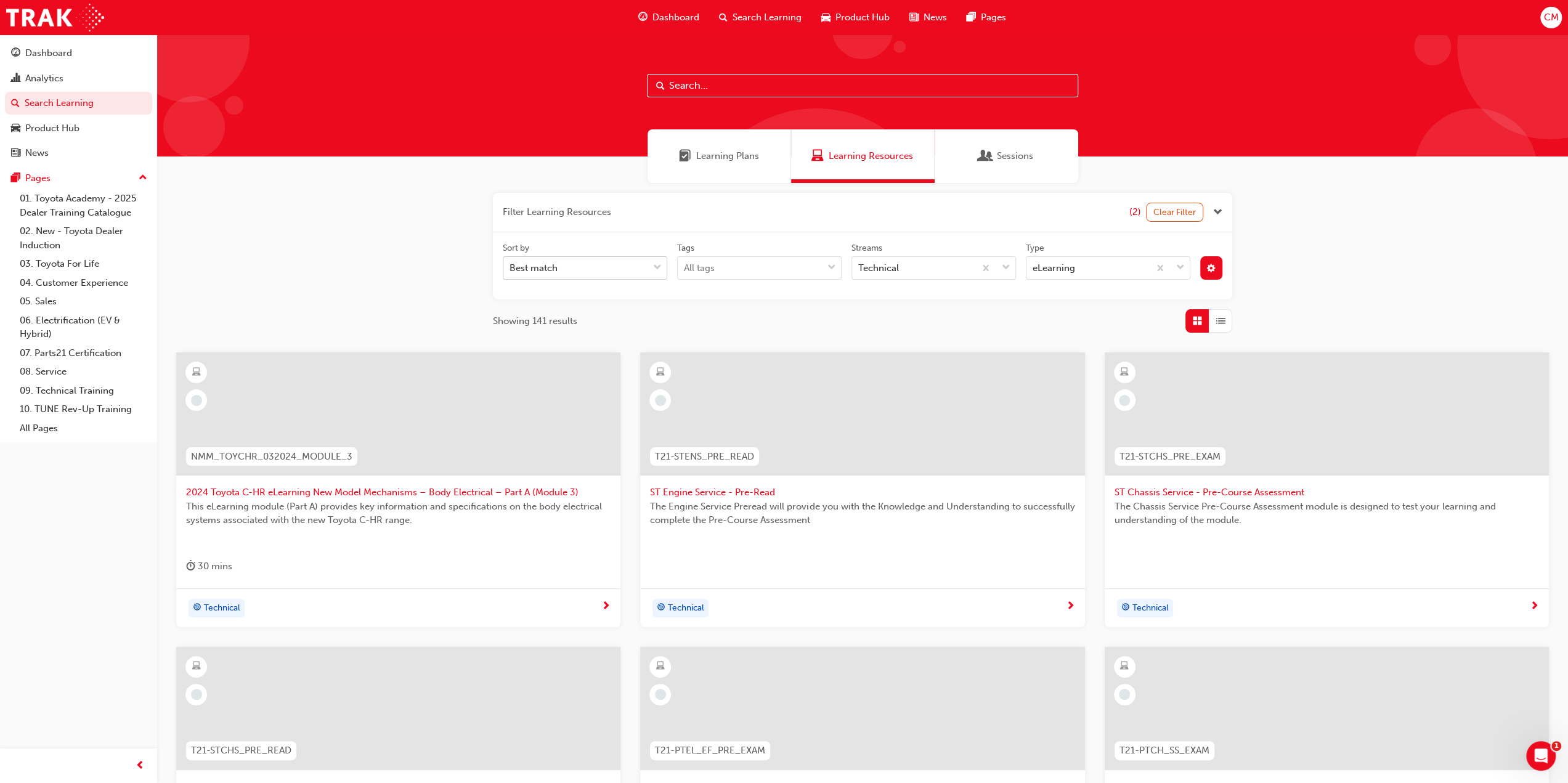
click at [658, 267] on span "down-icon" at bounding box center [657, 268] width 9 height 16
click at [510, 267] on input "Sort by Best match" at bounding box center [509, 268] width 1 height 11
click at [542, 369] on span "Alphabetical: A-Z" at bounding box center [546, 370] width 72 height 11
click at [1221, 322] on span "List" at bounding box center [1222, 321] width 10 height 15
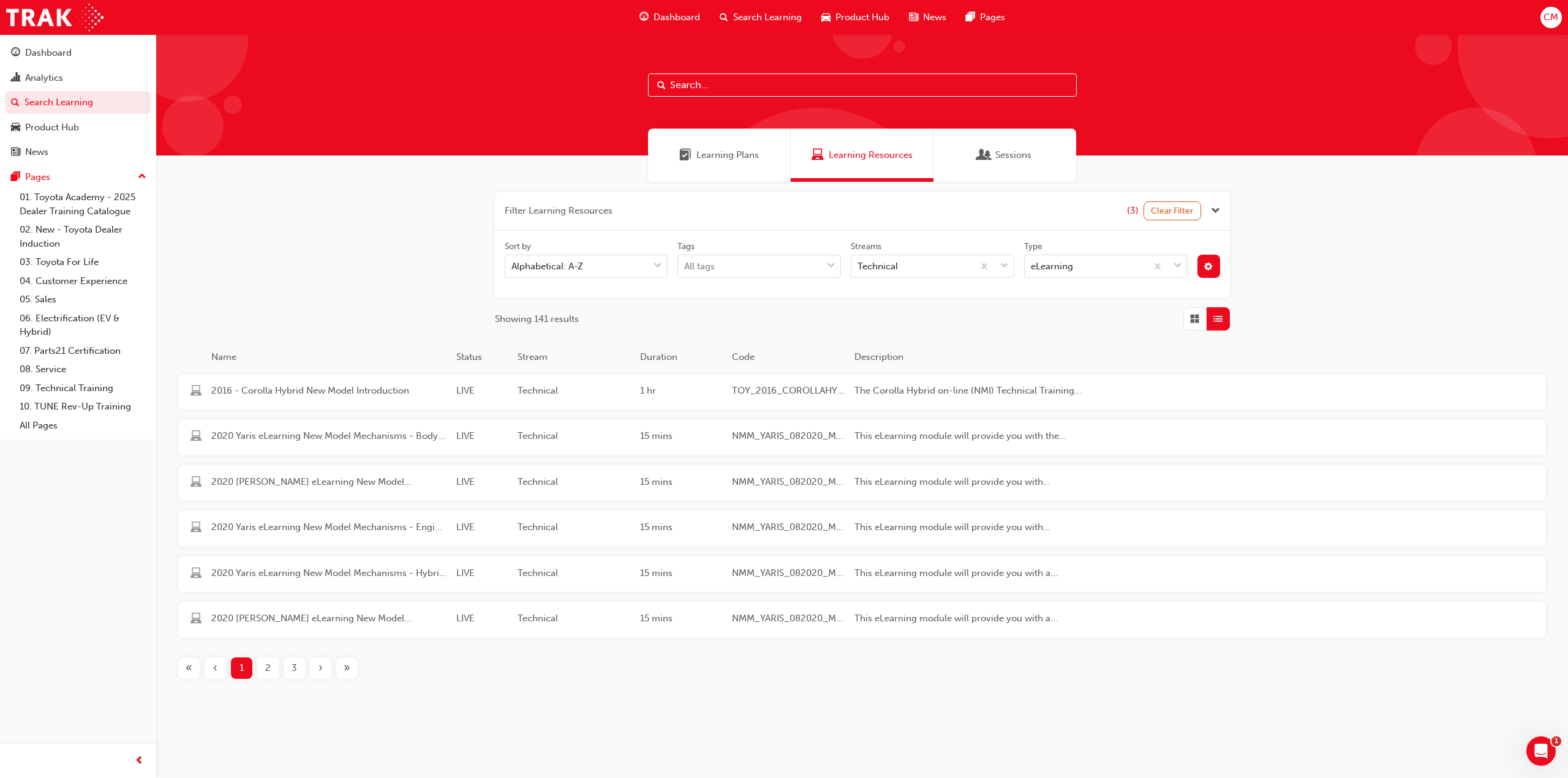
click at [346, 667] on span "»" at bounding box center [346, 668] width 7 height 14
click at [216, 529] on span "‹" at bounding box center [215, 531] width 4 height 14
click at [214, 670] on span "‹" at bounding box center [215, 668] width 4 height 14
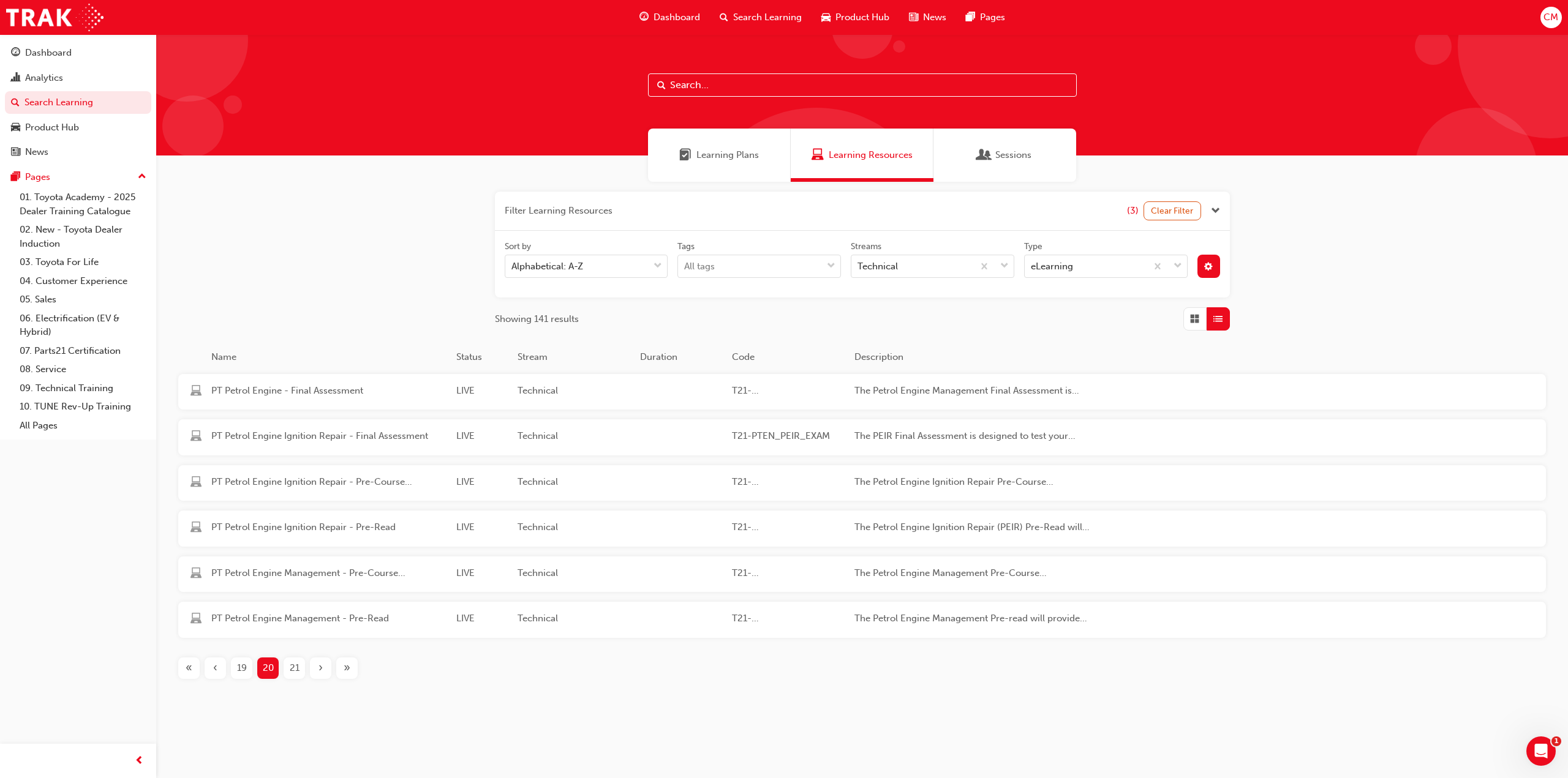
click at [214, 670] on span "‹" at bounding box center [215, 668] width 4 height 14
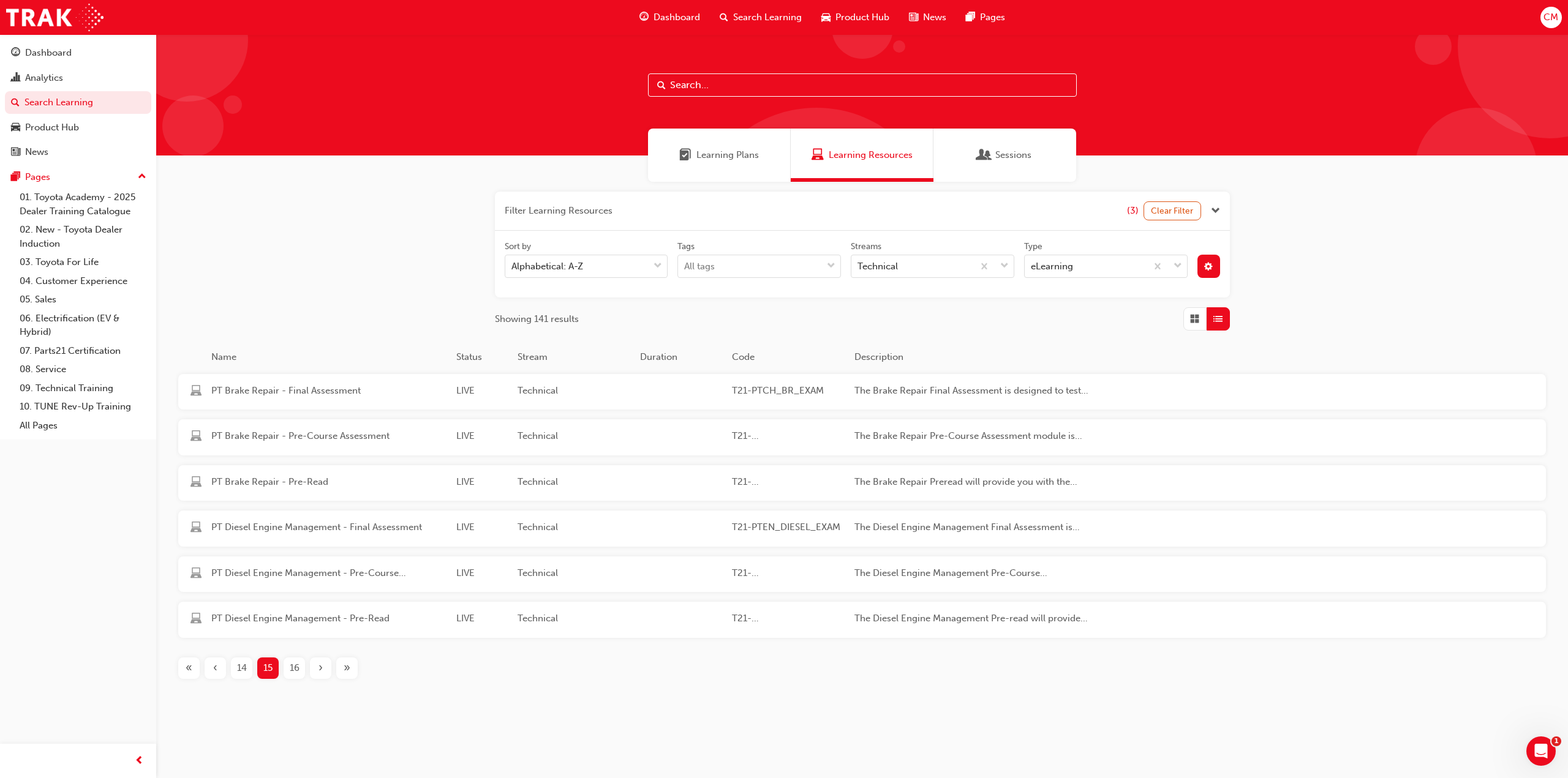
click at [214, 670] on span "‹" at bounding box center [215, 668] width 4 height 14
click at [225, 479] on span "Oscilloscope" at bounding box center [329, 482] width 235 height 14
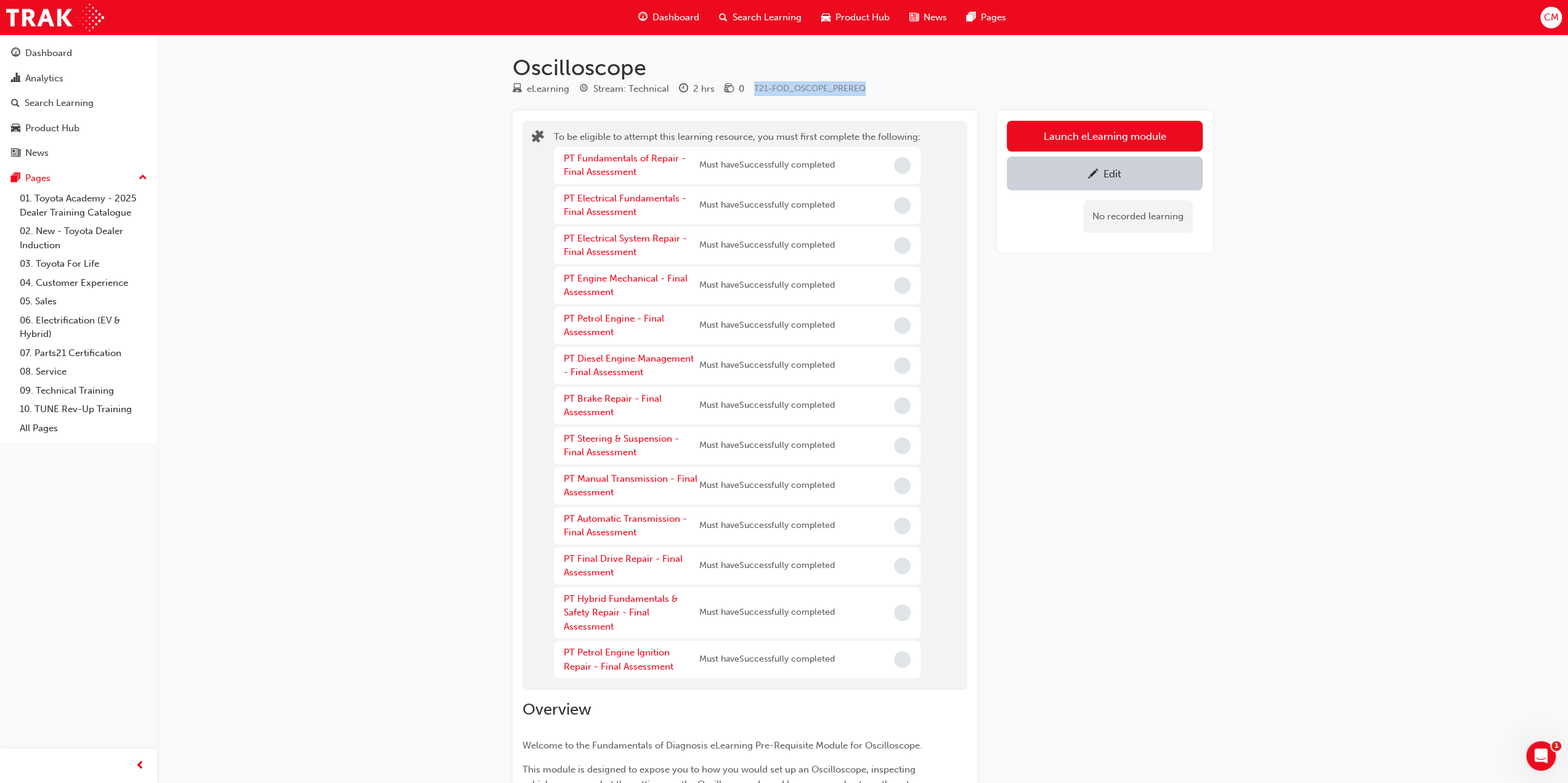
drag, startPoint x: 755, startPoint y: 88, endPoint x: 862, endPoint y: 87, distance: 107.0
click at [862, 87] on span "T21-FOD_OSCOPE_PREREQ" at bounding box center [809, 88] width 112 height 11
click at [774, 16] on span "Search Learning" at bounding box center [767, 17] width 69 height 15
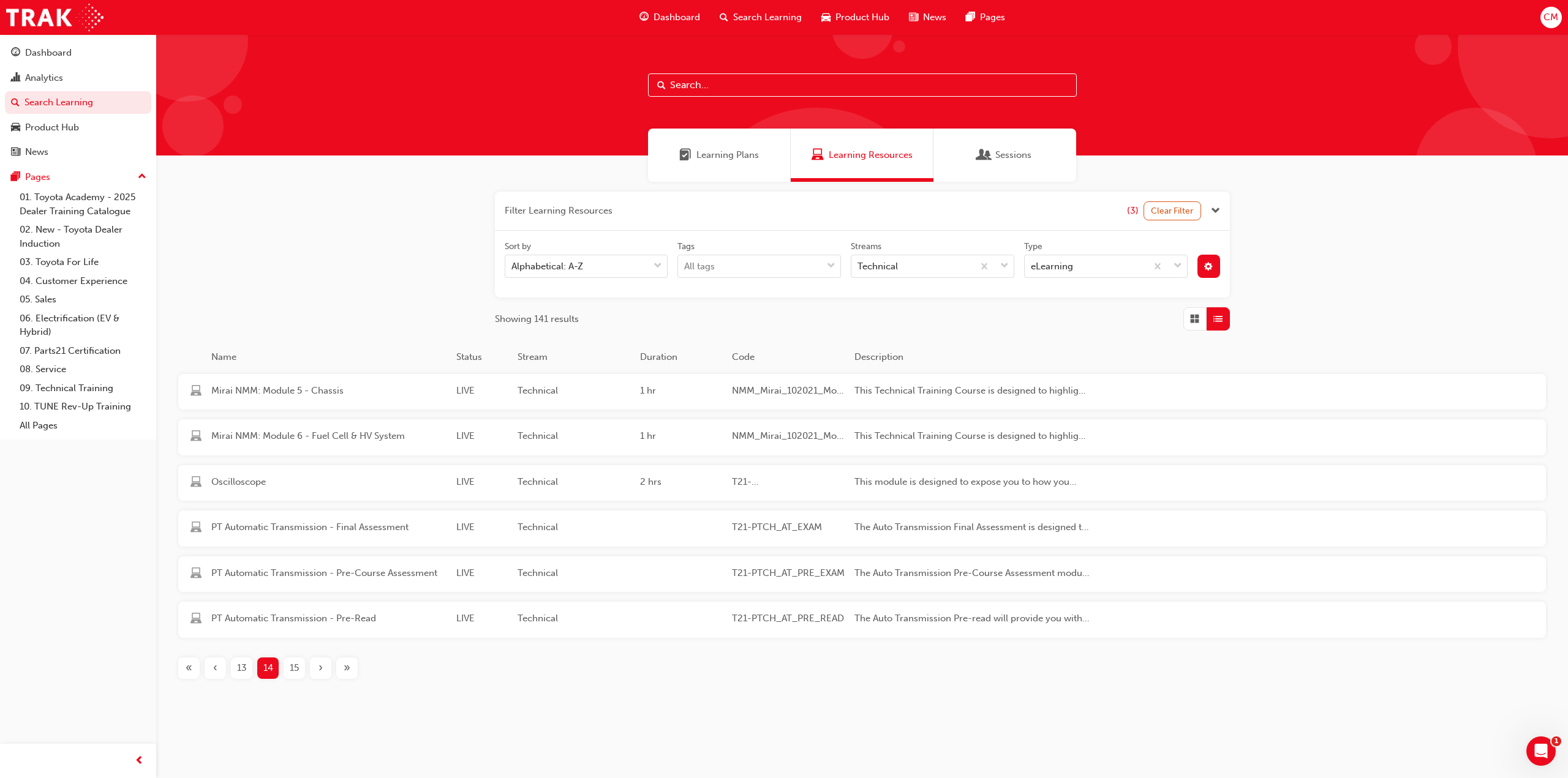
click at [711, 157] on span "Learning Plans" at bounding box center [727, 155] width 63 height 14
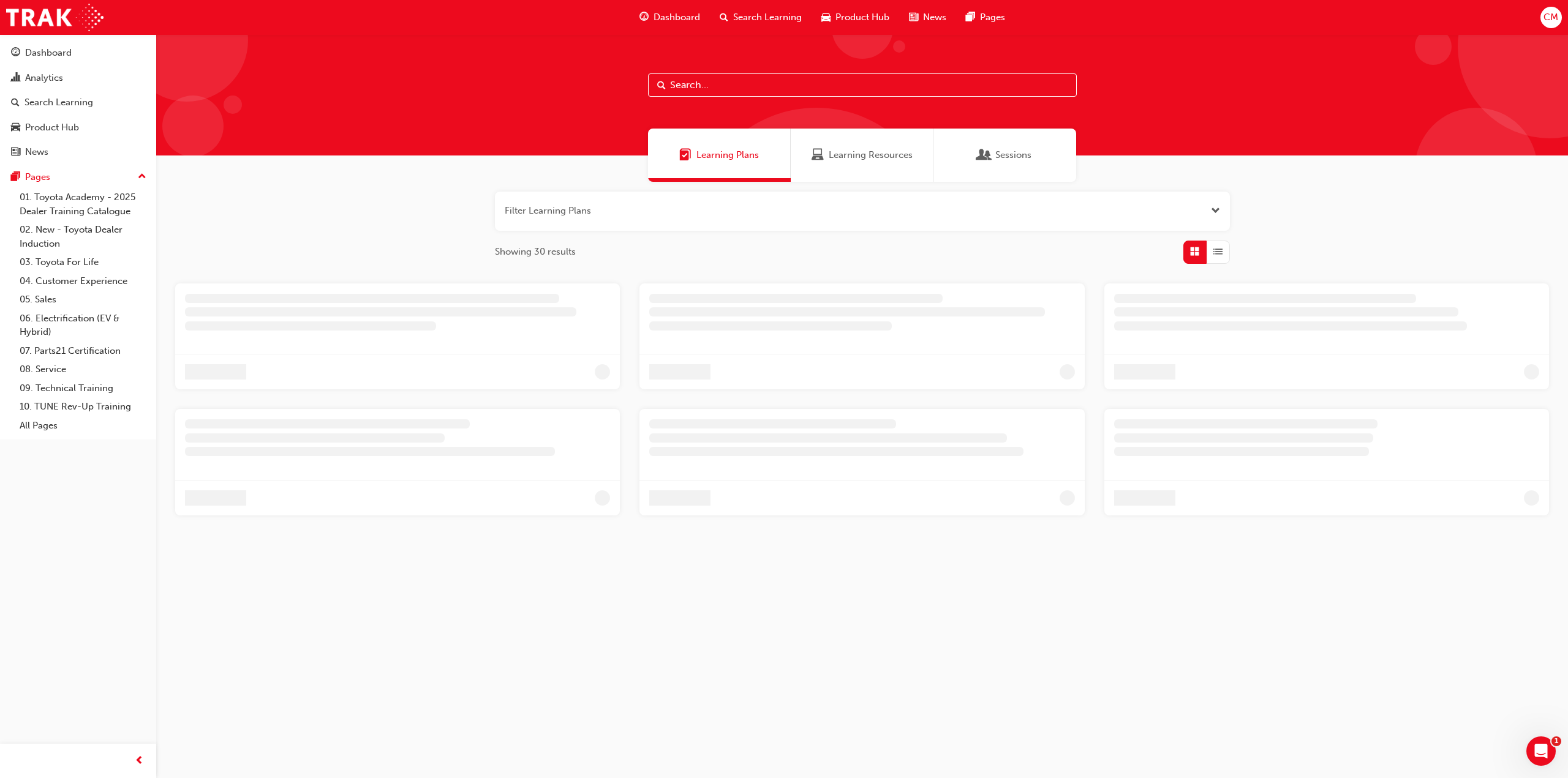
click at [697, 85] on input "text" at bounding box center [862, 85] width 429 height 23
type input "OSC"
click at [844, 154] on span "Learning Resources" at bounding box center [870, 155] width 84 height 14
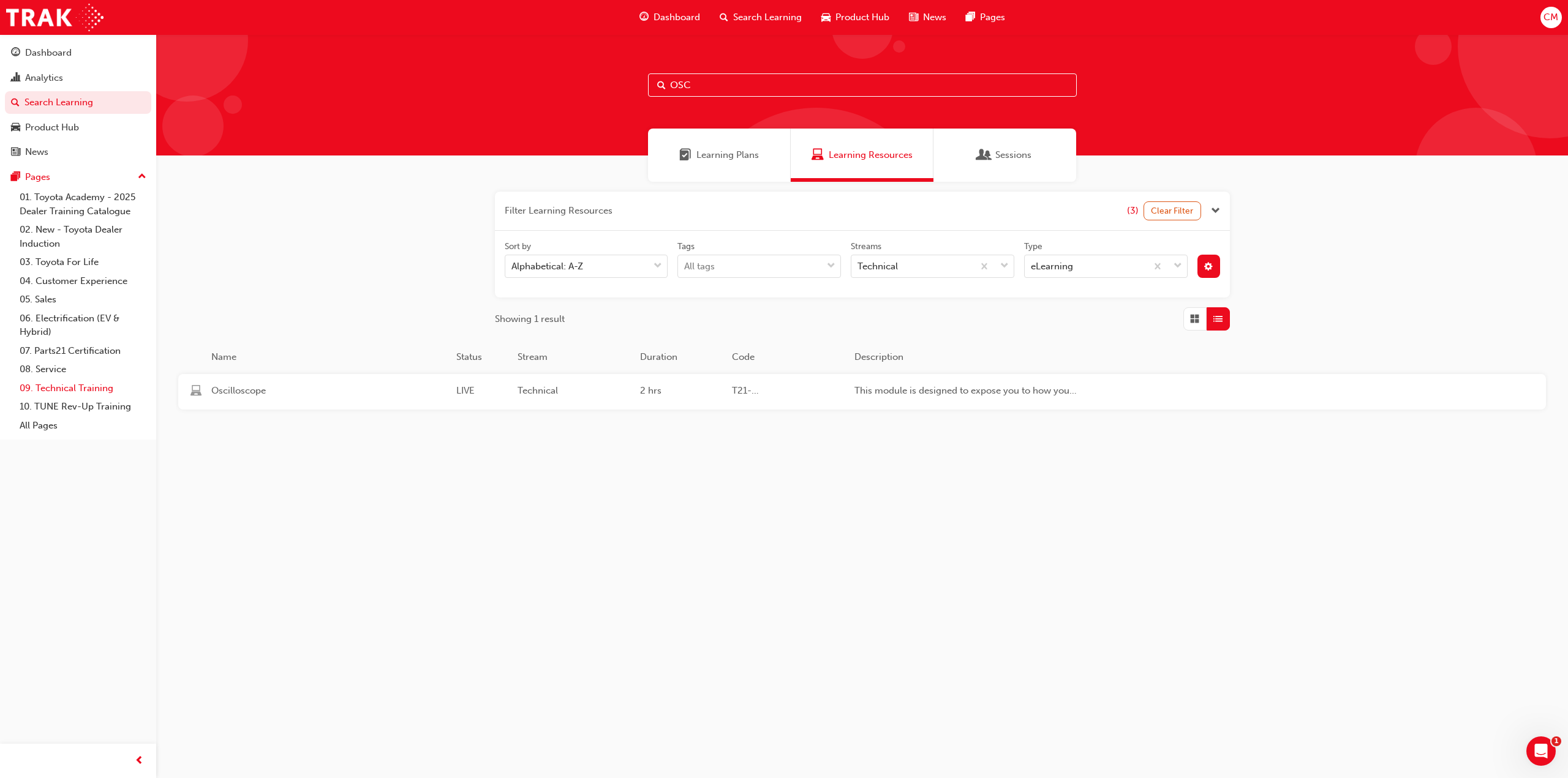
click at [60, 389] on link "09. Technical Training" at bounding box center [83, 389] width 137 height 19
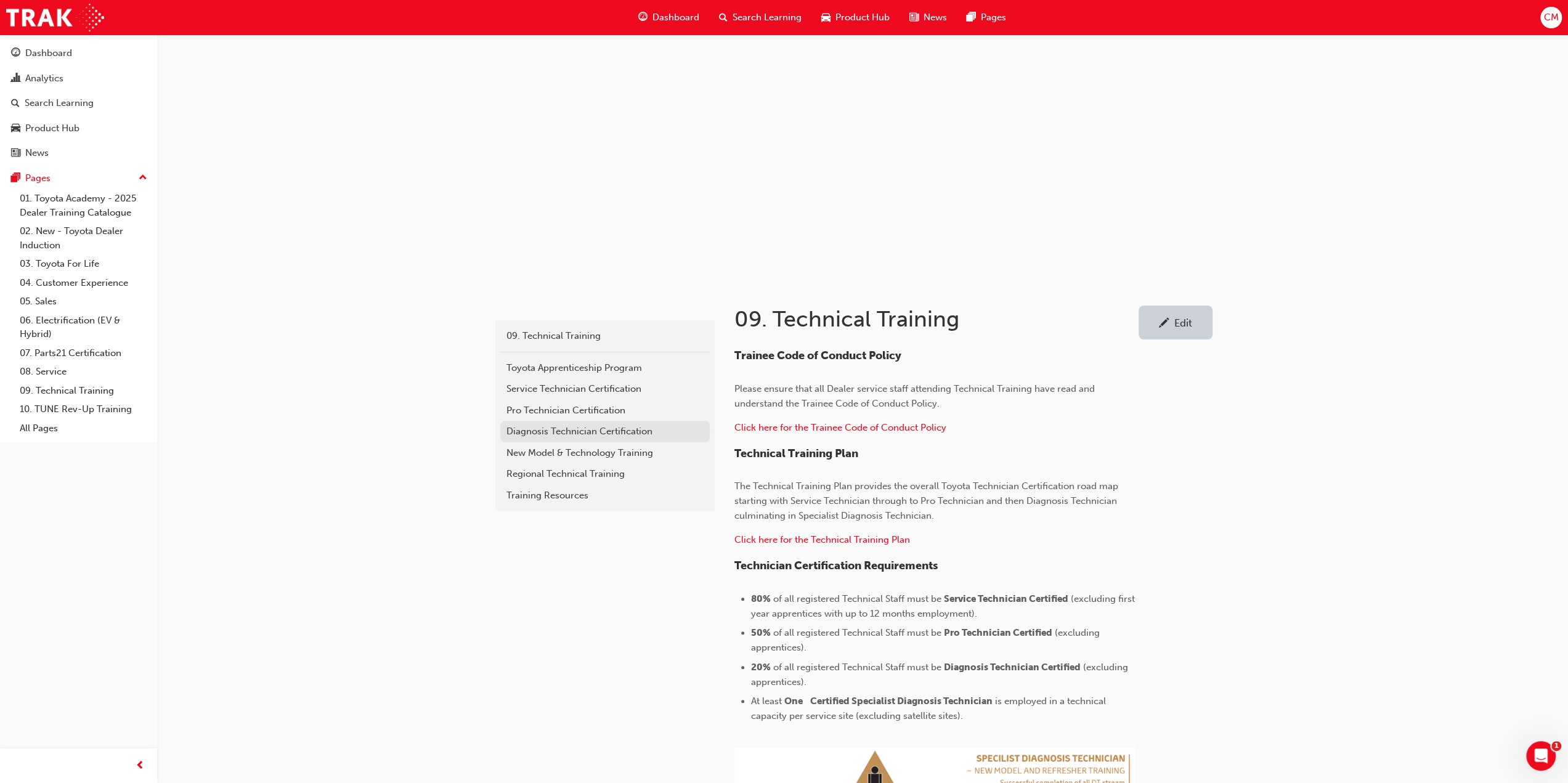
click at [530, 426] on div "Diagnosis Technician Certification" at bounding box center [604, 432] width 197 height 15
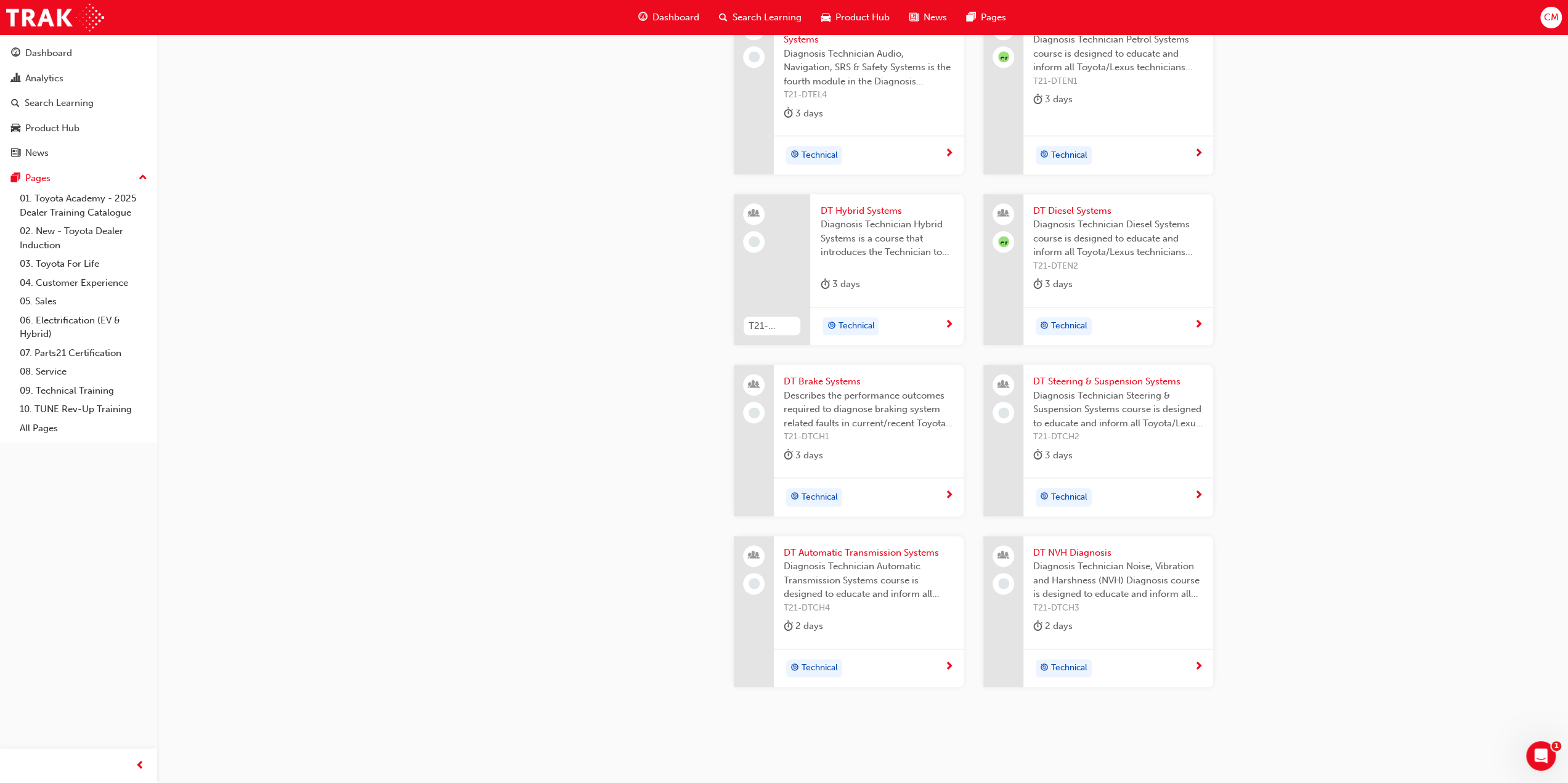
scroll to position [1417, 0]
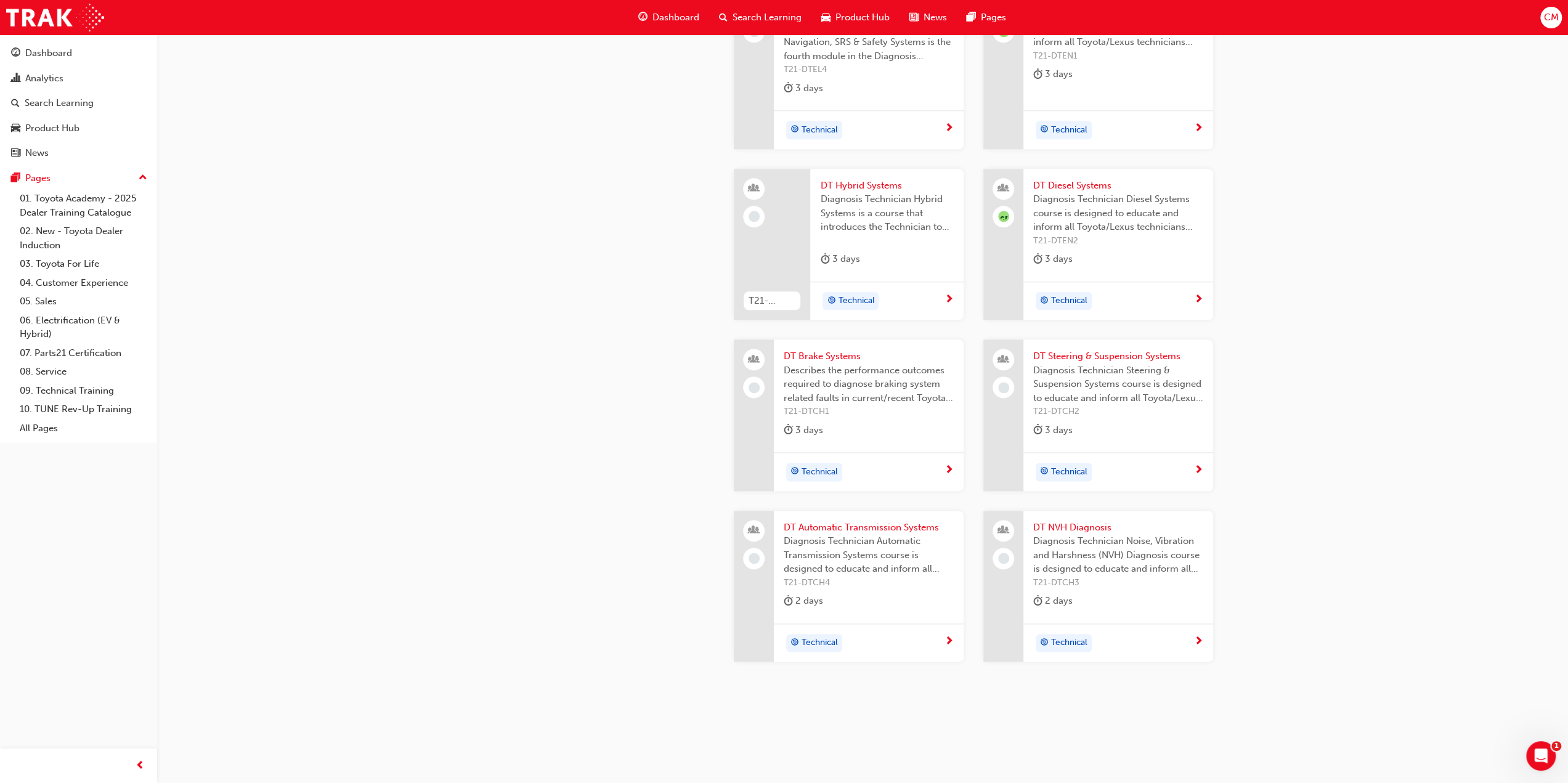
click at [773, 15] on span "Search Learning" at bounding box center [767, 17] width 69 height 15
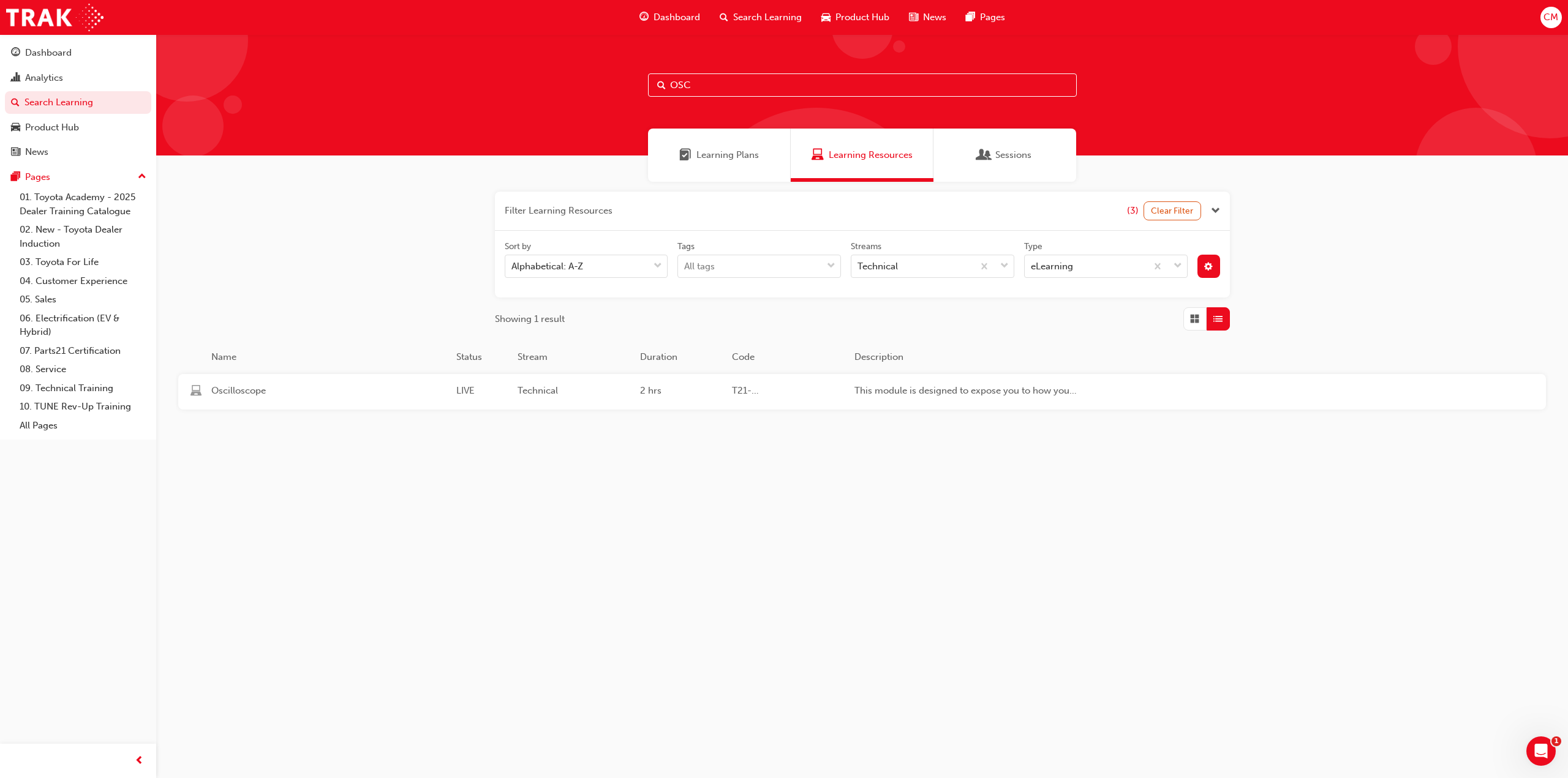
click at [743, 390] on span "T21-FOD_OSCOPE_PREREQ" at bounding box center [788, 390] width 113 height 14
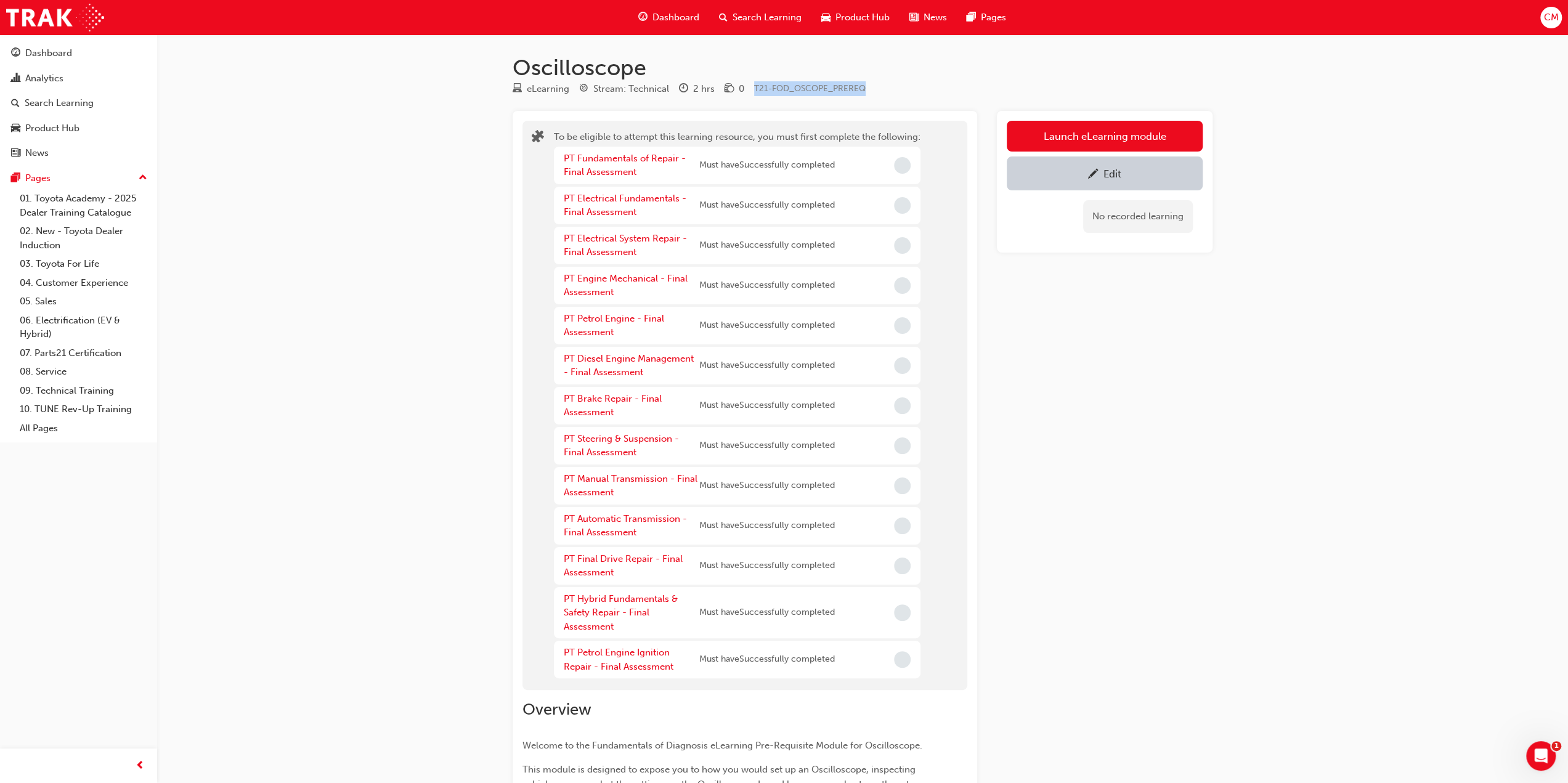
drag, startPoint x: 864, startPoint y: 88, endPoint x: 752, endPoint y: 94, distance: 112.2
click at [752, 94] on div "eLearning Stream: Technical 2 hrs 0 T21-FOD_OSCOPE_PREREQ" at bounding box center [862, 91] width 700 height 20
click at [748, 17] on span "Search Learning" at bounding box center [767, 17] width 69 height 15
